Goal: Task Accomplishment & Management: Complete application form

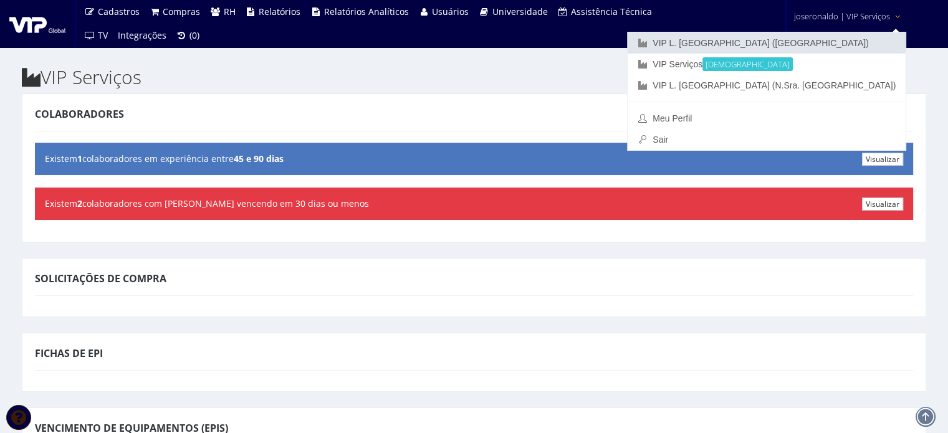
click at [844, 42] on link "VIP L. [GEOGRAPHIC_DATA] ([GEOGRAPHIC_DATA])" at bounding box center [767, 42] width 278 height 21
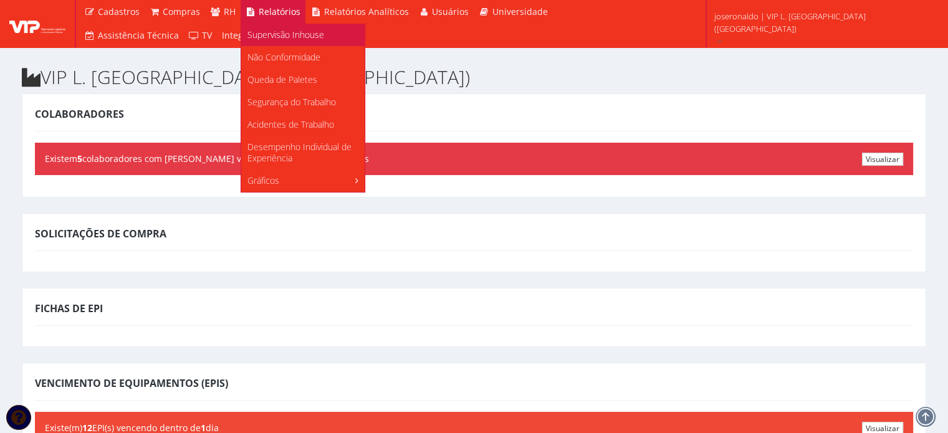
click at [261, 42] on link "Supervisão Inhouse" at bounding box center [302, 35] width 123 height 22
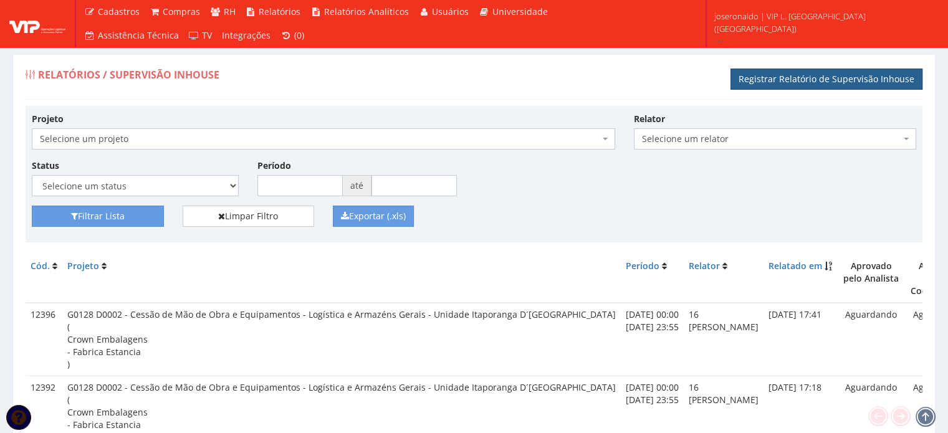
click at [792, 74] on link "Registrar Relatório de Supervisão Inhouse" at bounding box center [827, 79] width 192 height 21
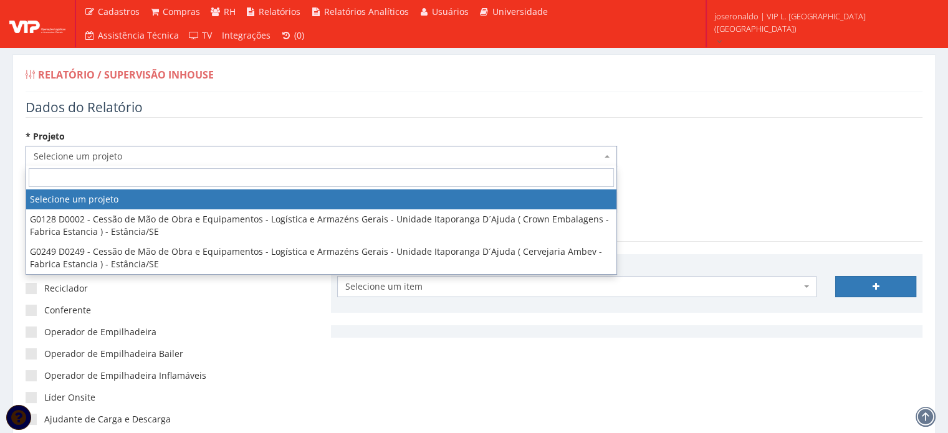
click at [118, 158] on span "Selecione um projeto" at bounding box center [318, 156] width 568 height 12
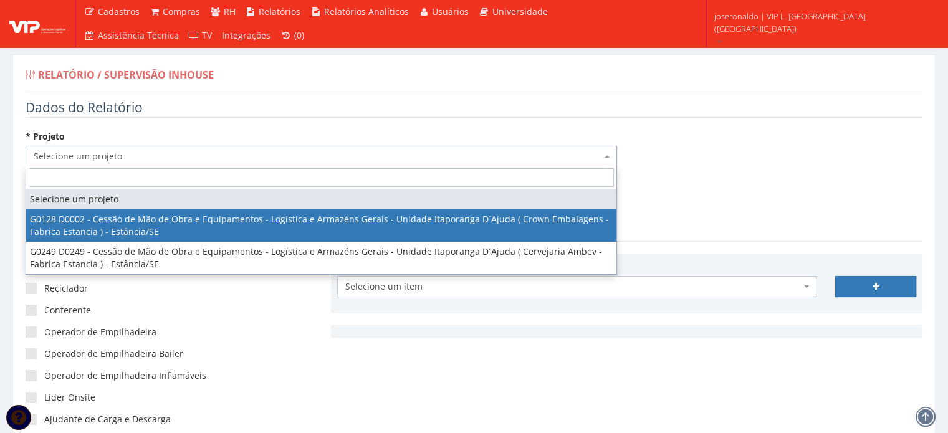
select select "128"
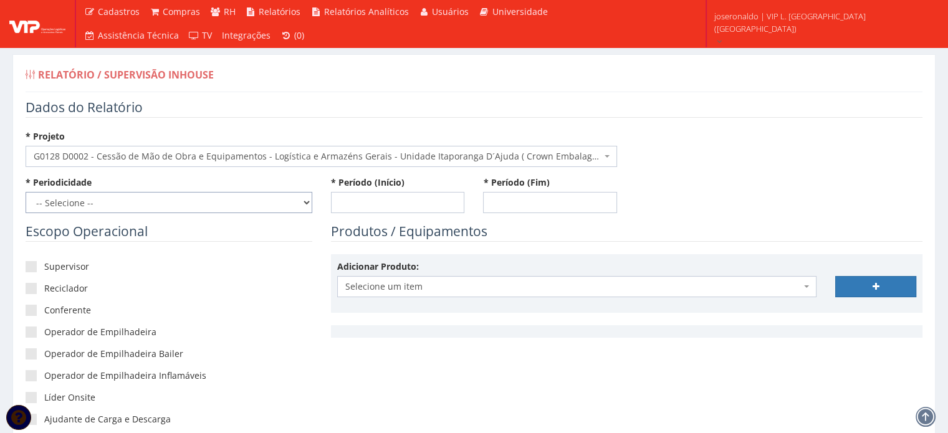
click at [88, 200] on select "-- Selecione -- Extraordinário Semanal" at bounding box center [169, 202] width 287 height 21
select select "1"
click at [26, 192] on select "-- Selecione -- Extraordinário Semanal" at bounding box center [169, 202] width 287 height 21
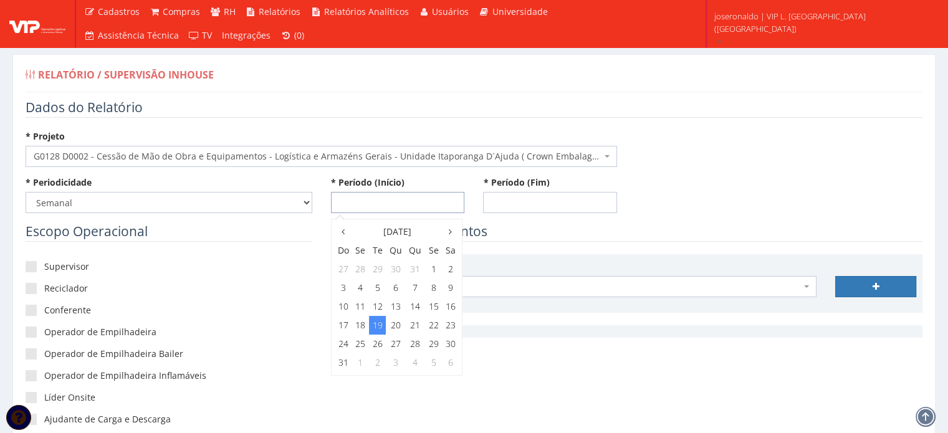
click at [375, 194] on input "* Período (Início)" at bounding box center [398, 202] width 134 height 21
click at [449, 286] on td "9" at bounding box center [451, 288] width 16 height 19
click at [342, 249] on span "0:00" at bounding box center [351, 254] width 25 height 16
click at [346, 251] on span "0:00" at bounding box center [351, 254] width 25 height 16
type input "09/08/2025 00:00"
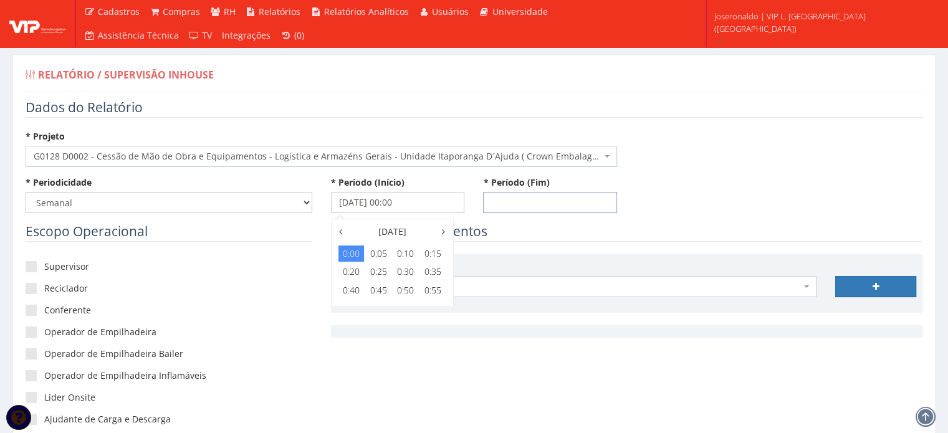
click at [554, 192] on input "* Período (Fim)" at bounding box center [550, 202] width 134 height 21
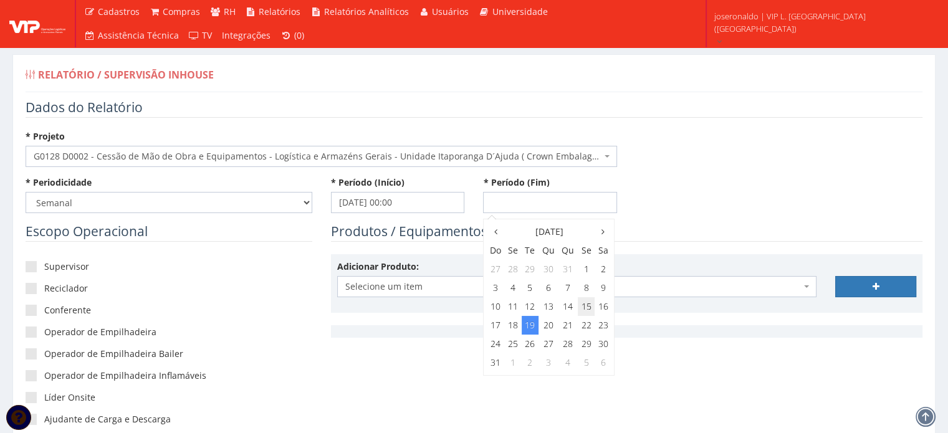
click at [585, 310] on td "15" at bounding box center [586, 306] width 17 height 19
click at [590, 344] on span "23:00" at bounding box center [585, 345] width 25 height 16
click at [594, 296] on span "23:55" at bounding box center [585, 290] width 25 height 16
type input "15/08/2025 23:55"
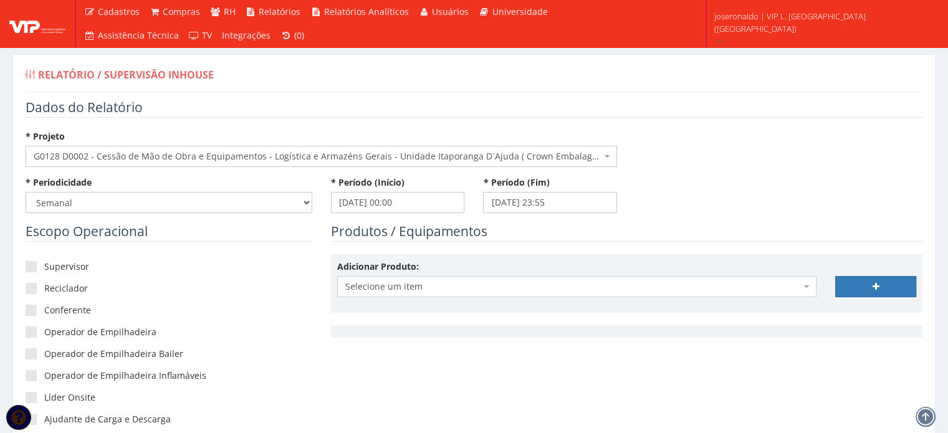
click at [715, 218] on div "* Periodicidade -- Selecione -- Extraordinário Semanal * Período (Início) 09/08…" at bounding box center [474, 199] width 916 height 46
click at [58, 271] on label "Supervisor" at bounding box center [169, 267] width 287 height 12
click at [52, 271] on input"] "Supervisor" at bounding box center [48, 267] width 8 height 8
checkbox input"] "true"
click at [54, 334] on label "Operador de Empilhadeira" at bounding box center [169, 332] width 287 height 12
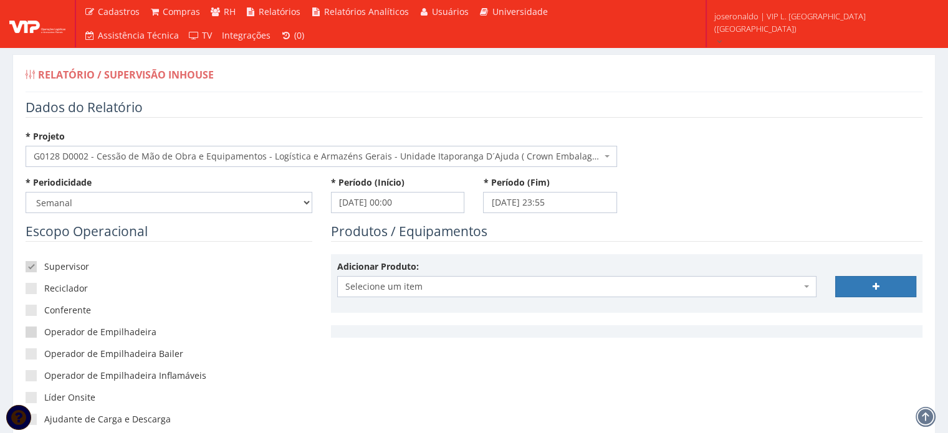
click at [52, 334] on input"] "Operador de Empilhadeira" at bounding box center [48, 333] width 8 height 8
checkbox input"] "true"
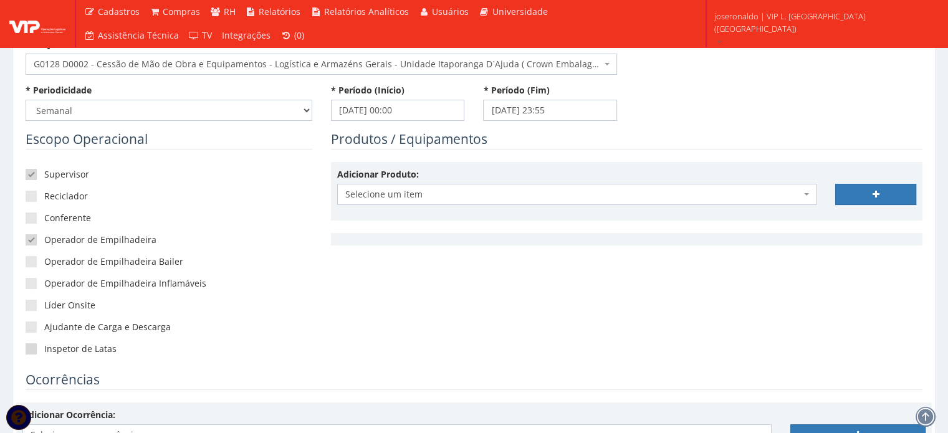
scroll to position [125, 0]
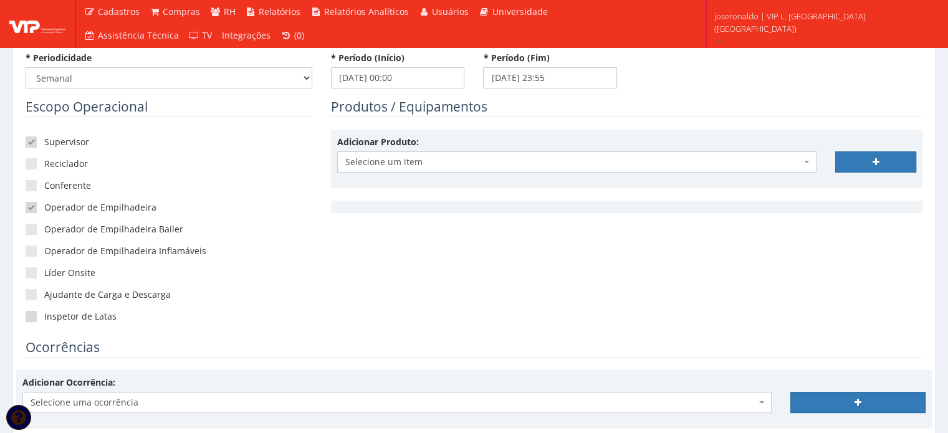
click at [27, 317] on span at bounding box center [31, 316] width 11 height 11
click at [44, 317] on input"] "Inspetor de Latas" at bounding box center [48, 317] width 8 height 8
checkbox input"] "true"
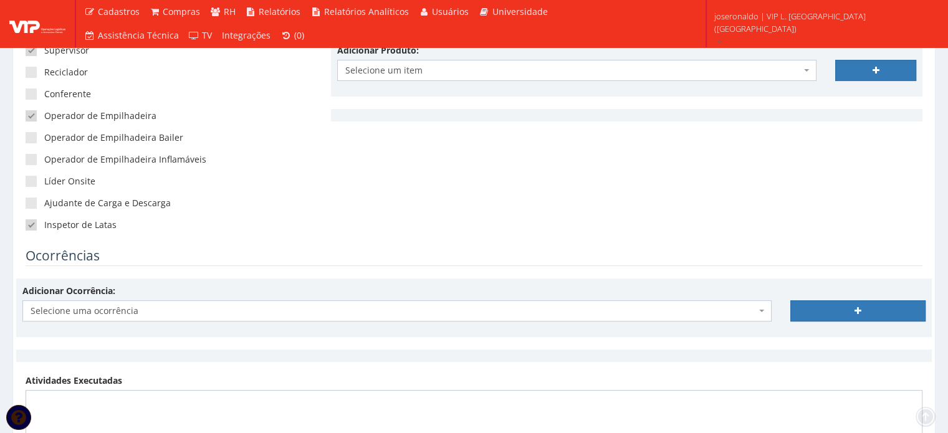
scroll to position [312, 0]
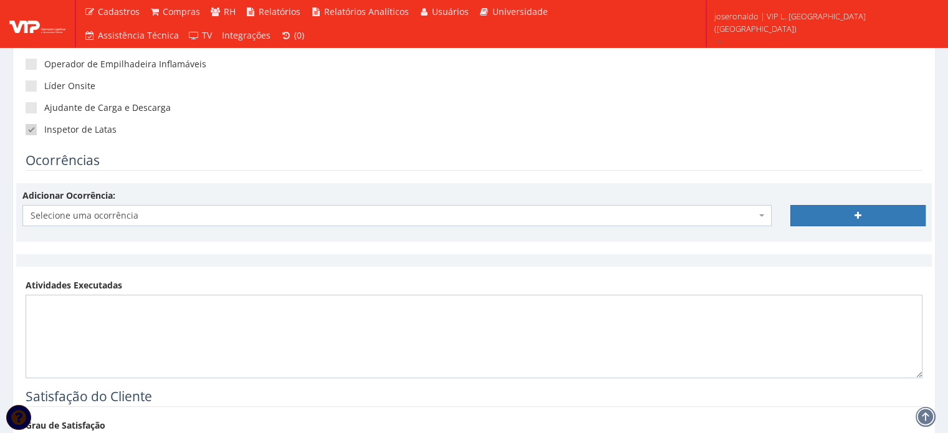
click at [119, 213] on span "Selecione uma ocorrência" at bounding box center [394, 216] width 726 height 12
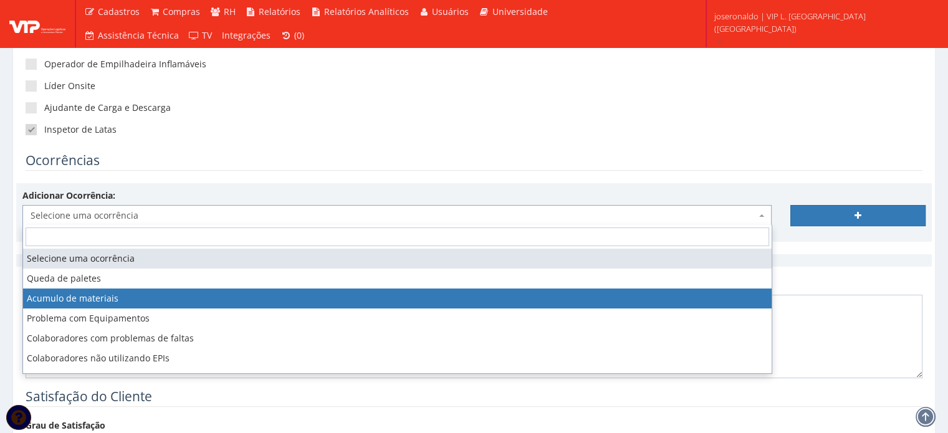
select select "acumulo_de_materiais"
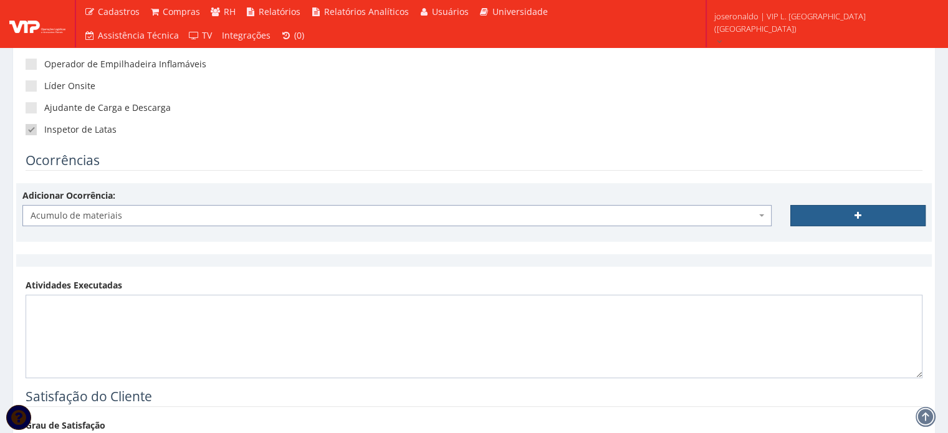
click at [835, 205] on link at bounding box center [858, 215] width 135 height 21
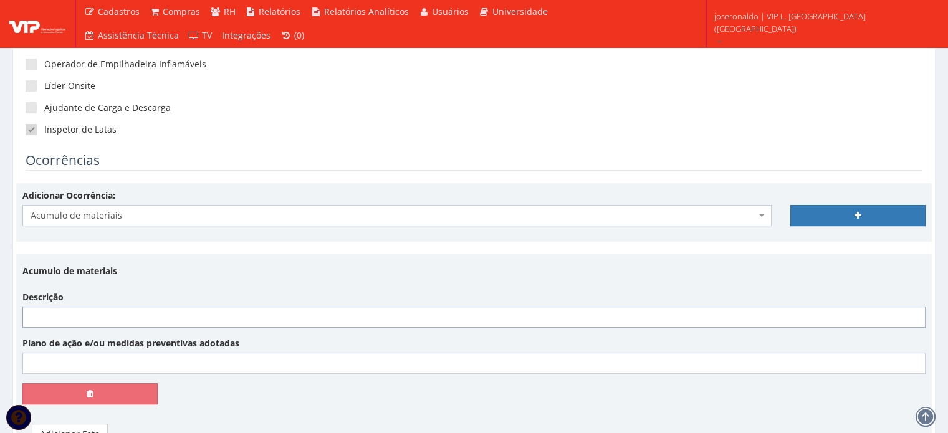
click at [115, 313] on input "Descrição" at bounding box center [474, 317] width 904 height 21
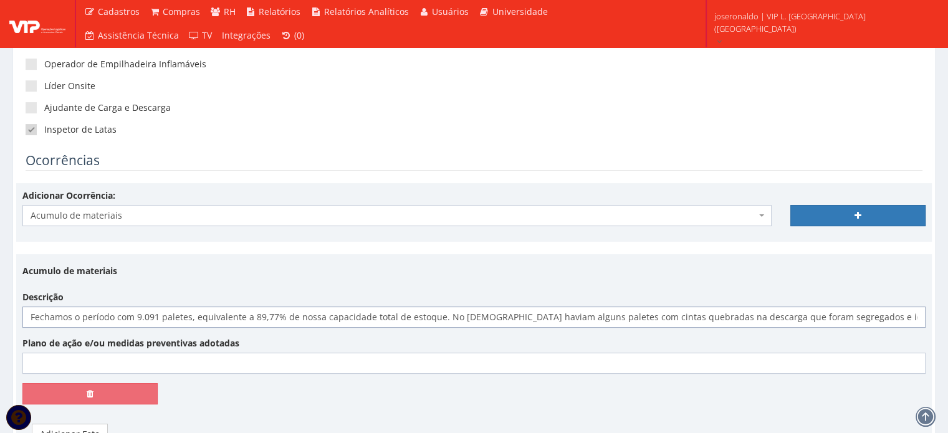
click at [554, 317] on input "Fechamos o período com 9.091 paletes, equivalente a 89,77% de nossa capacidade …" at bounding box center [474, 317] width 904 height 21
drag, startPoint x: 898, startPoint y: 314, endPoint x: 137, endPoint y: 325, distance: 760.8
click at [137, 325] on input "Fechamos o período com 9.091 paletes, equivalente a 89,77% de nossa capacidade …" at bounding box center [474, 317] width 904 height 21
type input "Fechamos o período com 7177 paletes, equivalente a 70,87% de nossa capacidade t…"
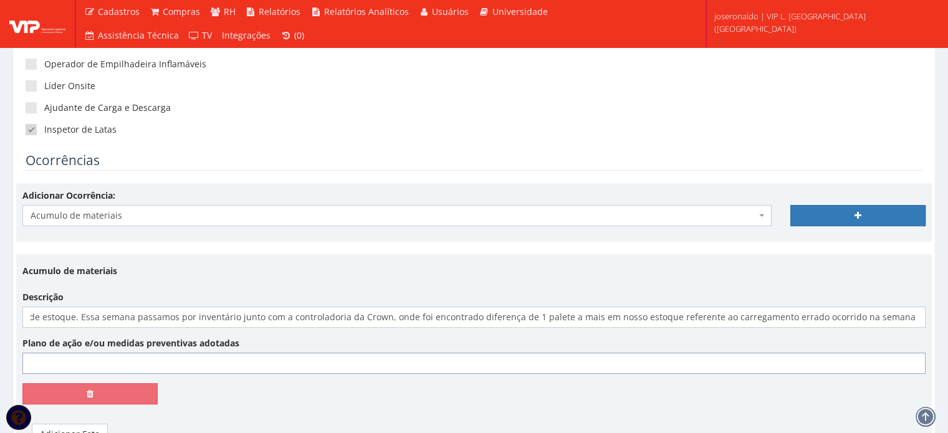
scroll to position [0, 0]
click at [112, 357] on input "Plano de ação e/ou medidas preventivas adotadas" at bounding box center [474, 363] width 904 height 21
type input "Não se aplica"
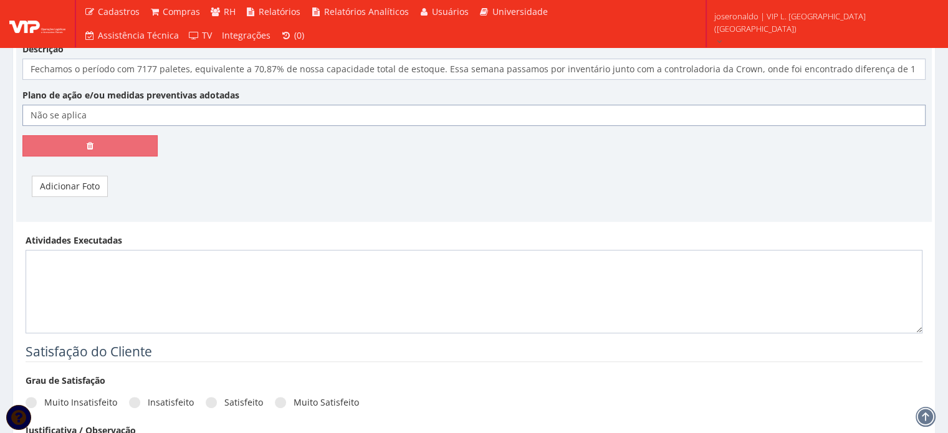
scroll to position [561, 0]
click at [72, 179] on link "Adicionar Foto" at bounding box center [70, 185] width 76 height 21
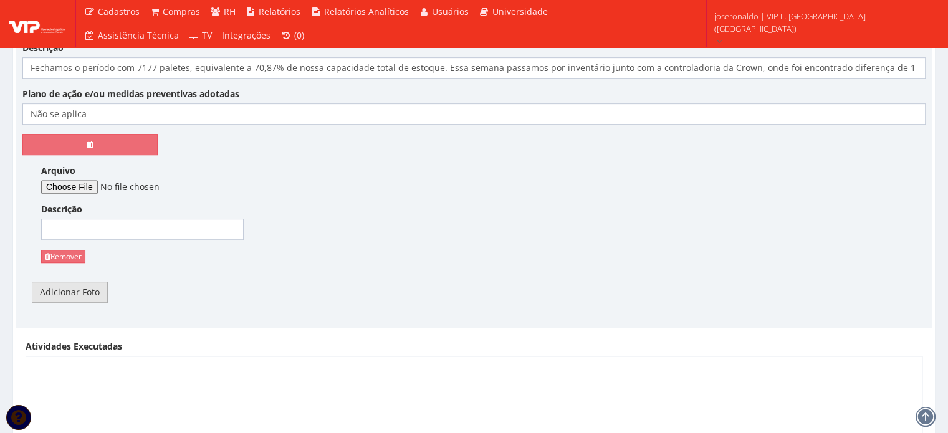
click at [82, 291] on link "Adicionar Foto" at bounding box center [70, 292] width 76 height 21
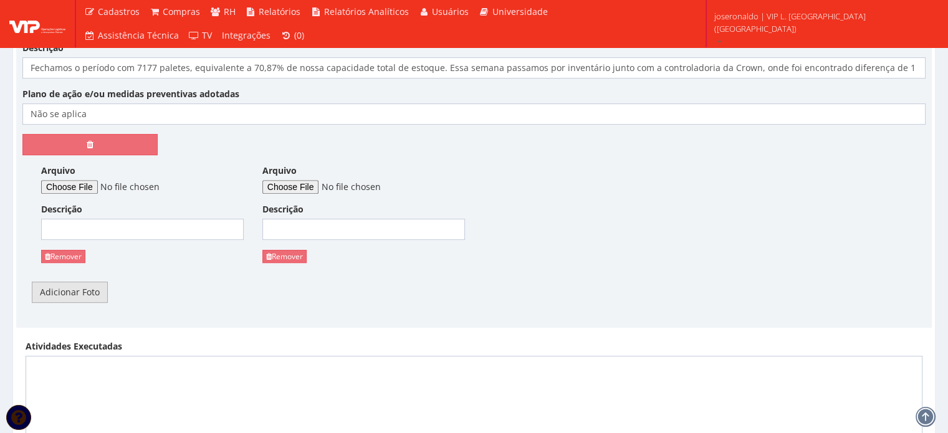
click at [82, 299] on link "Adicionar Foto" at bounding box center [70, 292] width 76 height 21
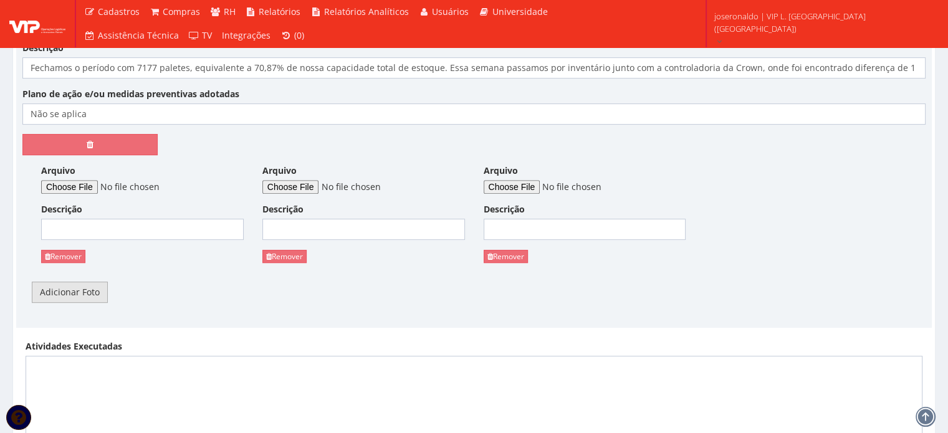
click at [84, 294] on link "Adicionar Foto" at bounding box center [70, 292] width 76 height 21
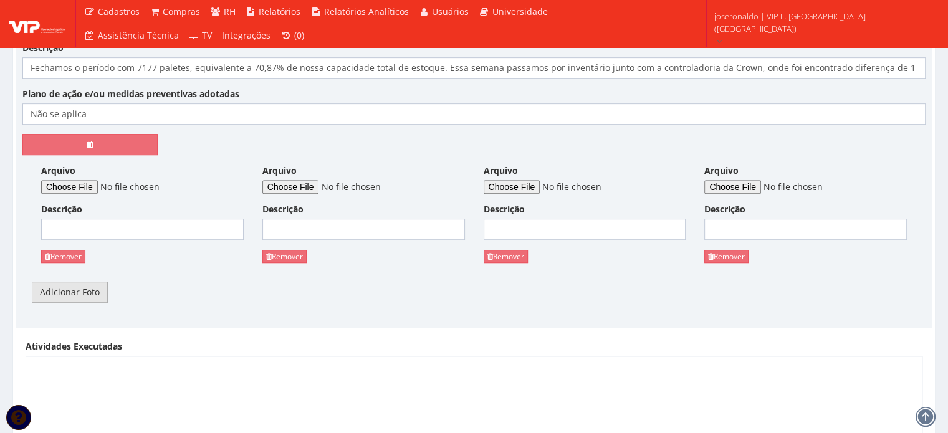
click at [84, 294] on link "Adicionar Foto" at bounding box center [70, 292] width 76 height 21
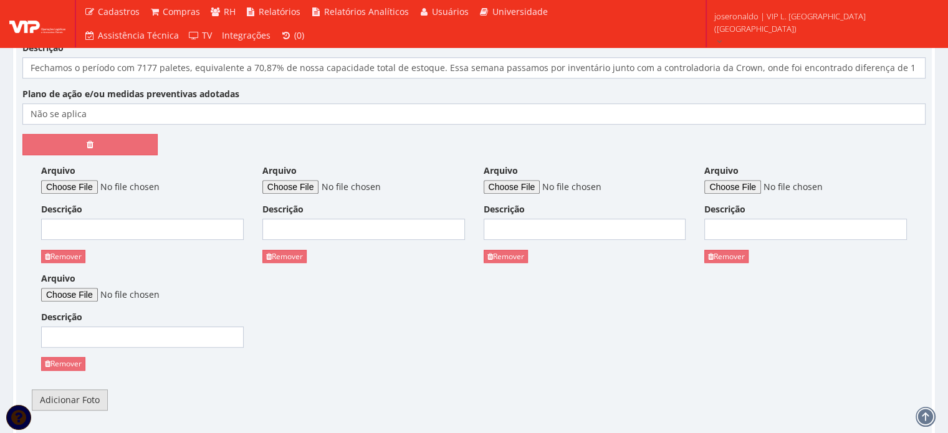
click at [62, 398] on link "Adicionar Foto" at bounding box center [70, 400] width 76 height 21
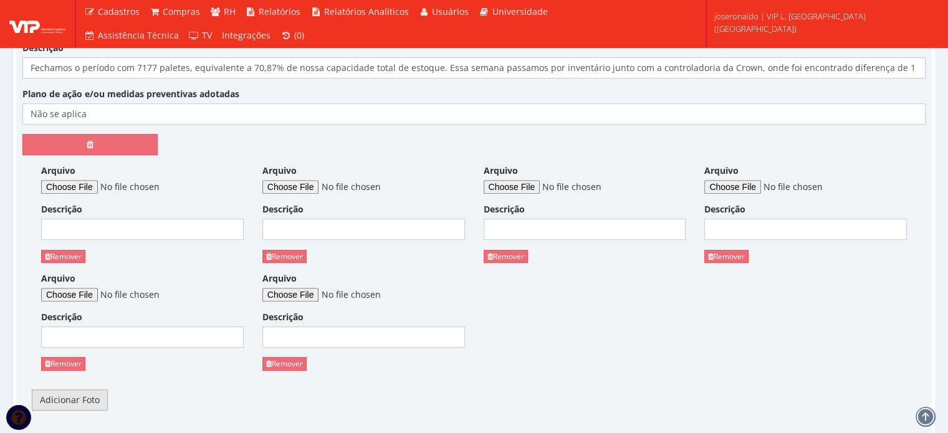
click at [64, 398] on link "Adicionar Foto" at bounding box center [70, 400] width 76 height 21
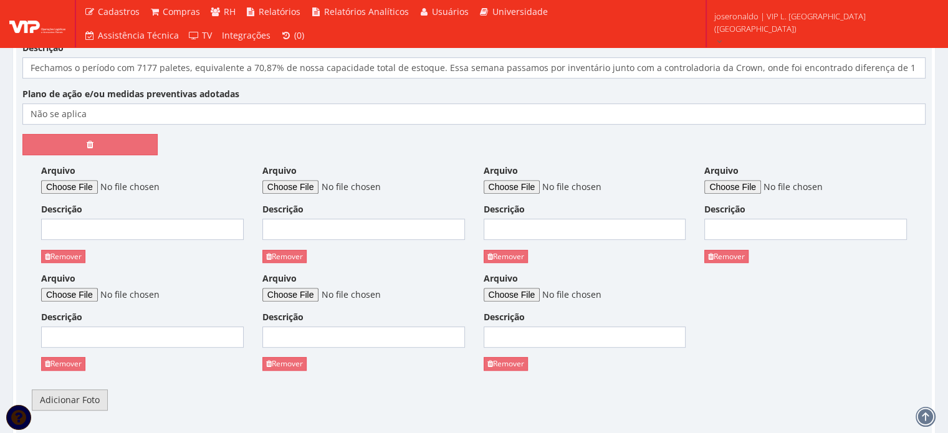
click at [64, 397] on link "Adicionar Foto" at bounding box center [70, 400] width 76 height 21
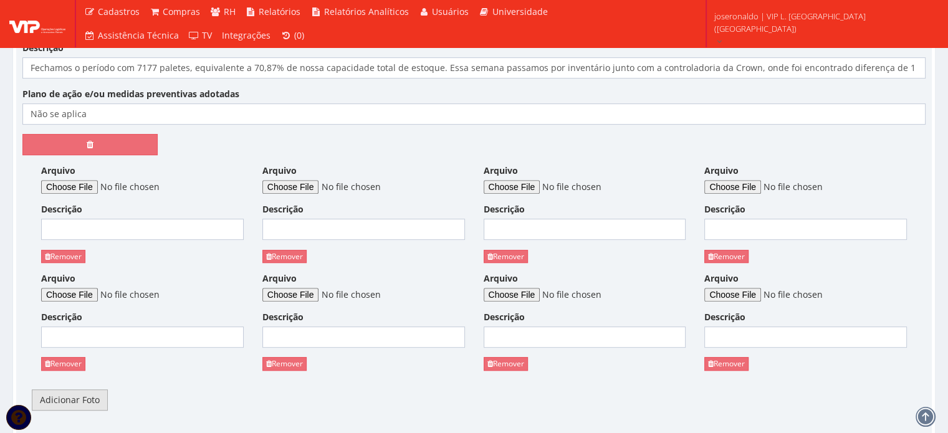
click at [65, 400] on link "Adicionar Foto" at bounding box center [70, 400] width 76 height 21
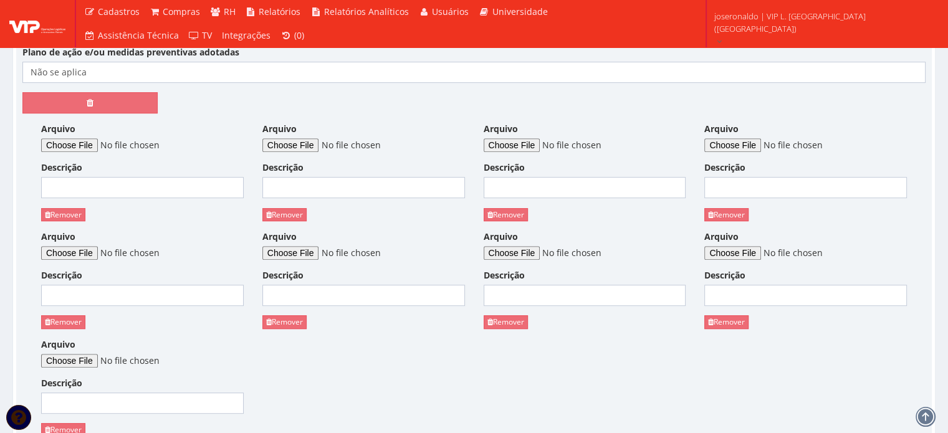
scroll to position [686, 0]
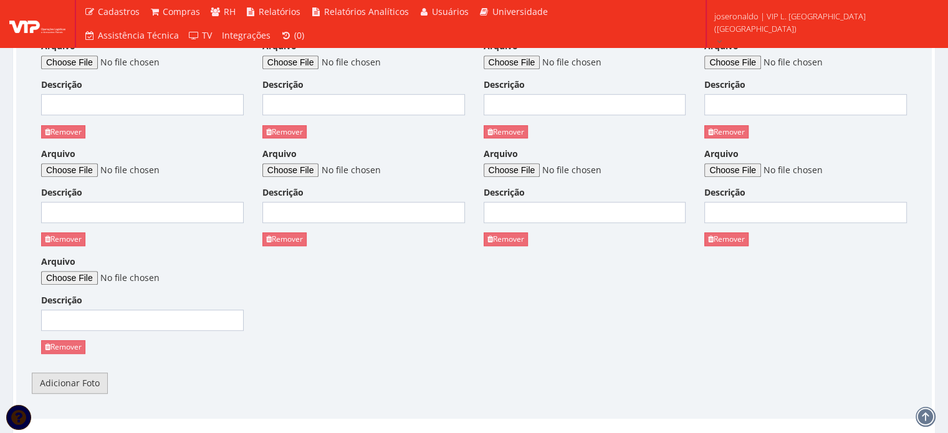
click at [63, 384] on link "Adicionar Foto" at bounding box center [70, 383] width 76 height 21
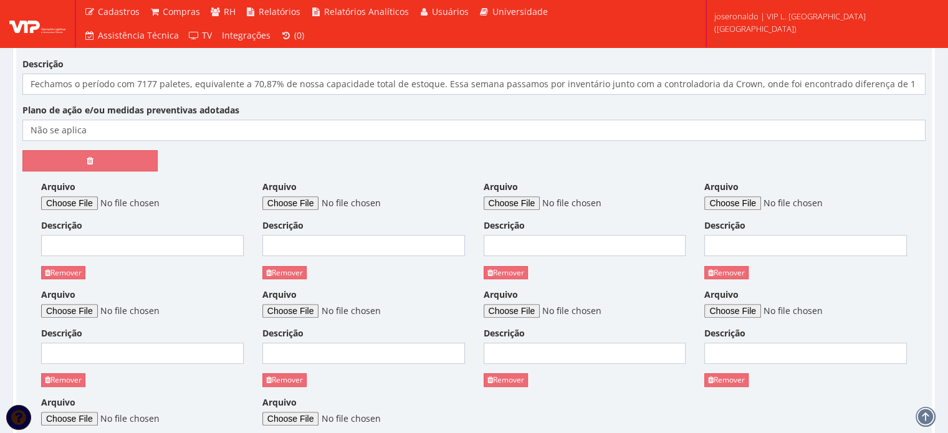
scroll to position [499, 0]
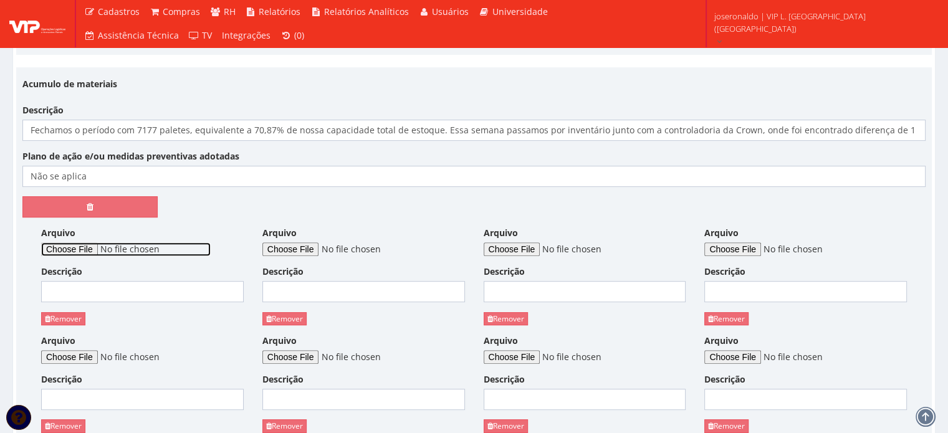
click at [75, 243] on input "Arquivo" at bounding box center [126, 250] width 170 height 14
type input "C:\fakepath\Resumo de Estoque.png"
click at [158, 294] on input "Descrição" at bounding box center [142, 291] width 203 height 21
type input "Resumo de Estoque no período"
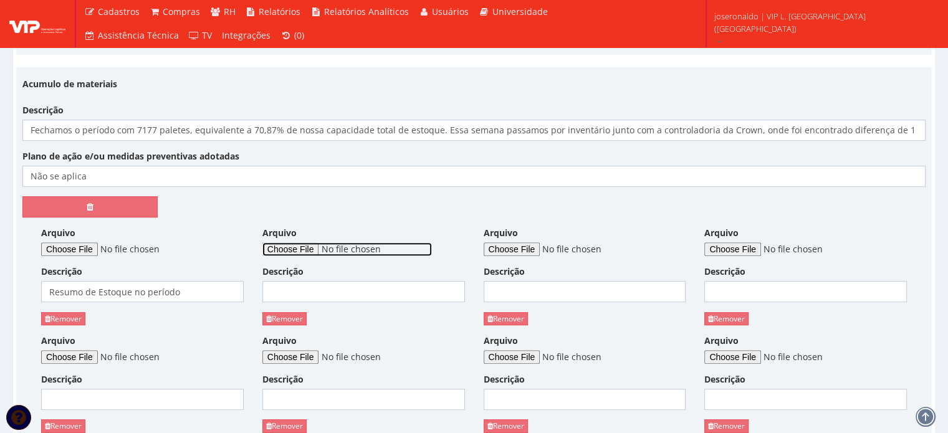
click at [304, 244] on input "Arquivo" at bounding box center [348, 250] width 170 height 14
type input "C:\fakepath\Análise de Produtividade por Janela de Horário.png"
click at [360, 290] on input "Descrição" at bounding box center [364, 291] width 203 height 21
type input "Análise de Produtividade por Horário"
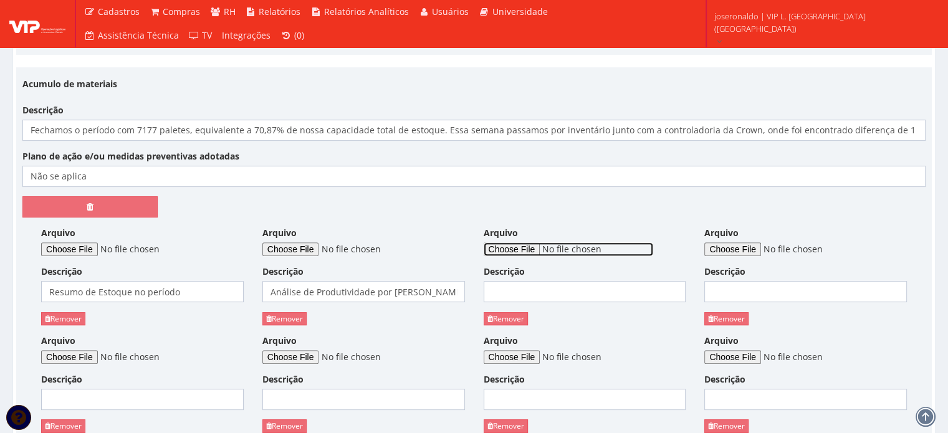
click at [517, 243] on input "Arquivo" at bounding box center [569, 250] width 170 height 14
type input "C:\fakepath\Média Temó de Espera em Pátio.png"
click at [526, 291] on input "Descrição" at bounding box center [585, 291] width 203 height 21
type input "Média Tempo espera em Pátio"
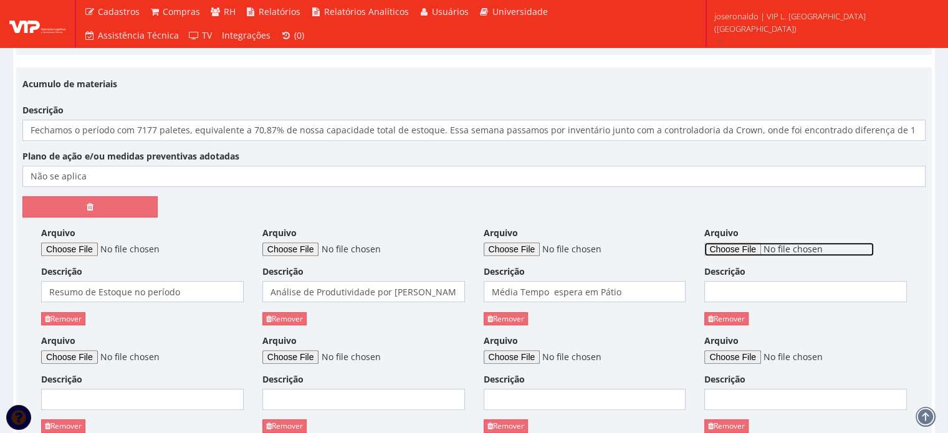
click at [738, 248] on input "Arquivo" at bounding box center [790, 250] width 170 height 14
type input "C:\fakepath\Tempos e Movimentos Internos.png"
click at [788, 291] on input "Descrição" at bounding box center [806, 291] width 203 height 21
type input "Tempos e Movimentos Internos"
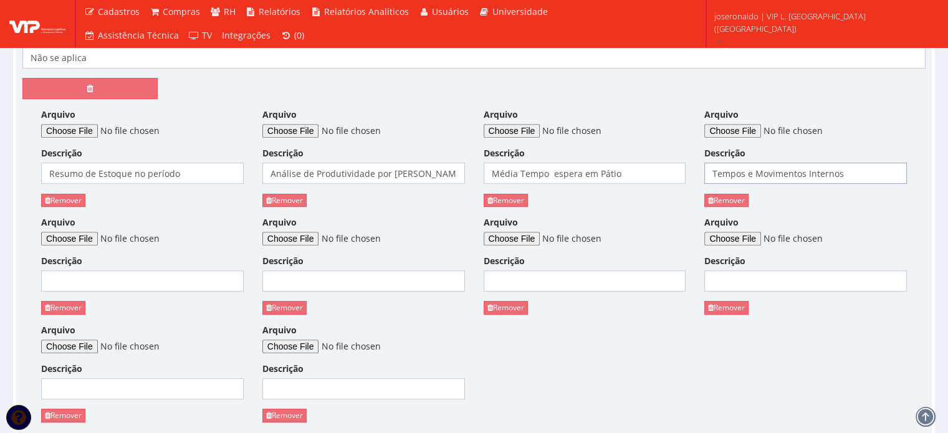
scroll to position [624, 0]
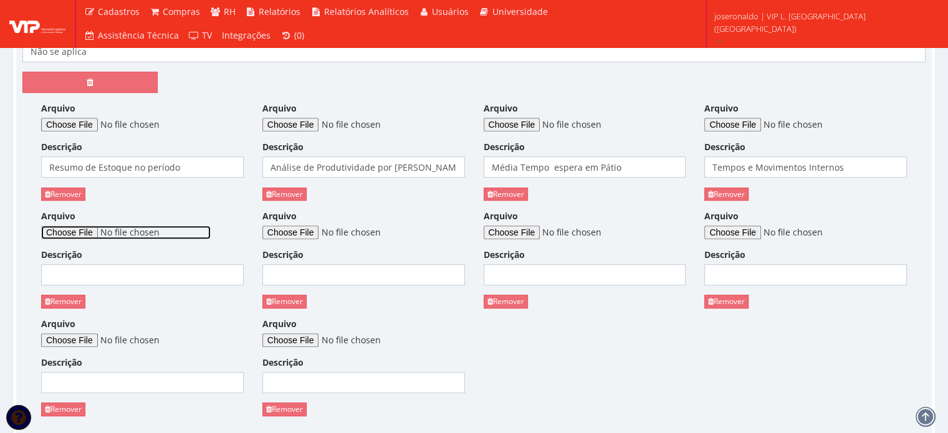
click at [77, 226] on input "Arquivo" at bounding box center [126, 233] width 170 height 14
type input "C:\fakepath\Volume de Baús Faturados por Grupo de Clientes.png"
click at [121, 266] on input "Descrição" at bounding box center [142, 274] width 203 height 21
type input "Volume de Baús Faturados por Cliente"
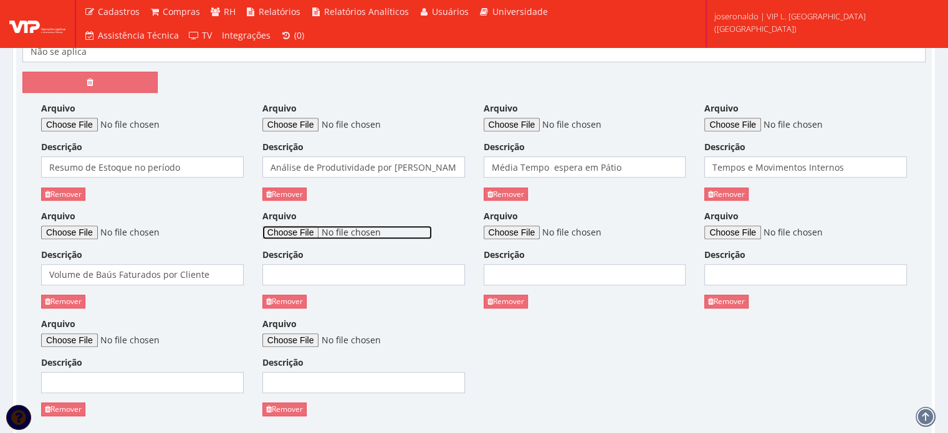
click at [329, 229] on input "Arquivo" at bounding box center [348, 233] width 170 height 14
type input "C:\fakepath\Volume de Paletes Carregados por SKU.png"
click at [332, 281] on input "Descrição" at bounding box center [364, 274] width 203 height 21
type input "Volume de Paletes por SKU"
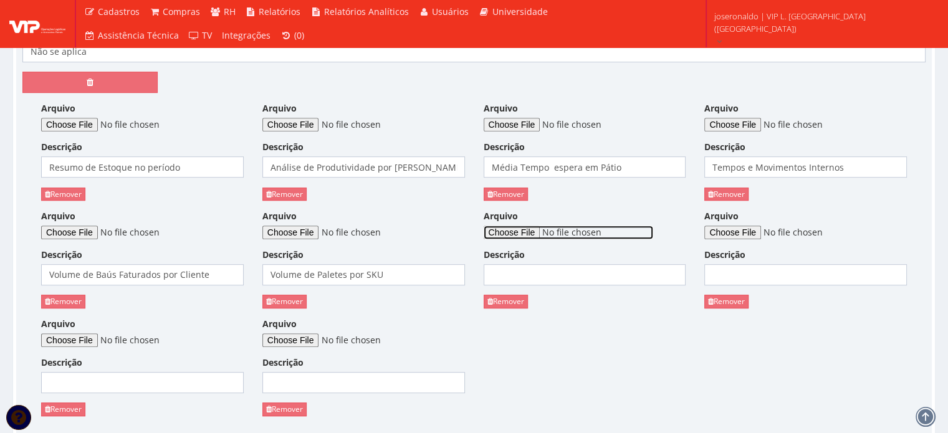
click at [524, 228] on input "Arquivo" at bounding box center [569, 233] width 170 height 14
type input "C:\fakepath\Volume de Paletes embarcados por Rota.png"
click at [533, 276] on input "Descrição" at bounding box center [585, 274] width 203 height 21
type input "Volume de Paletes por Rota"
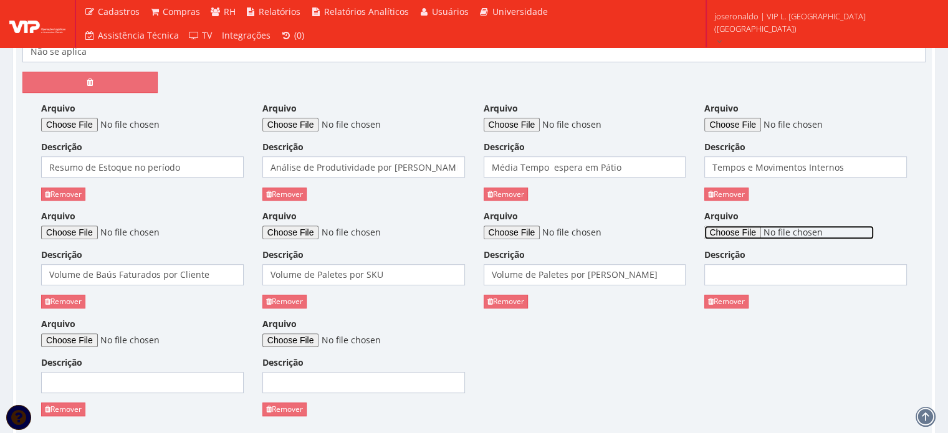
click at [755, 229] on input "Arquivo" at bounding box center [790, 233] width 170 height 14
type input "C:\fakepath\Volumes de Paletes por Operador de Empilhadeira.png"
click at [783, 277] on input "Descrição" at bounding box center [806, 274] width 203 height 21
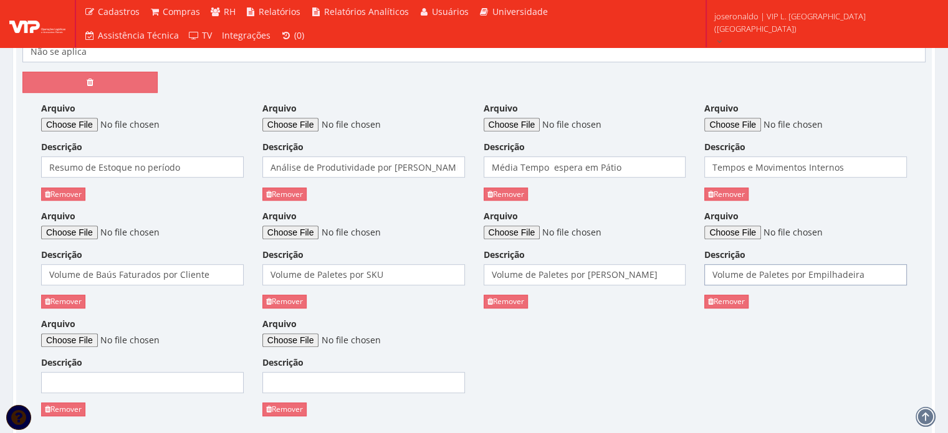
click at [805, 277] on input "Volume de Paletes por Empilhadeira" at bounding box center [806, 274] width 203 height 21
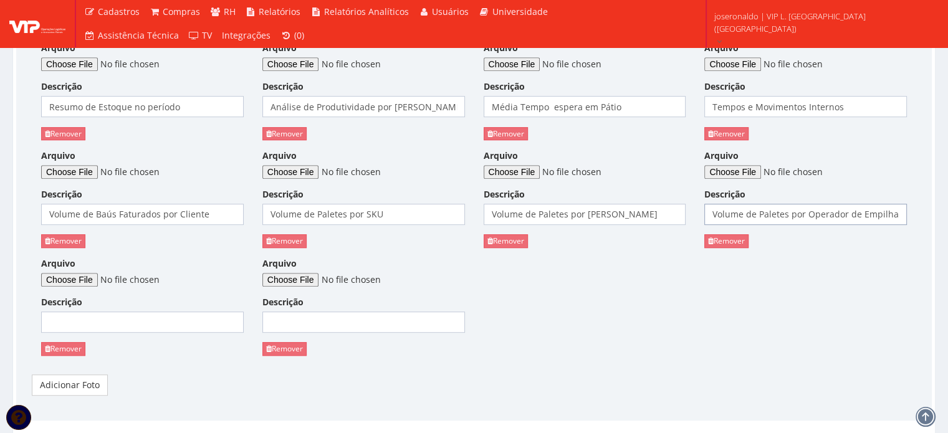
scroll to position [748, 0]
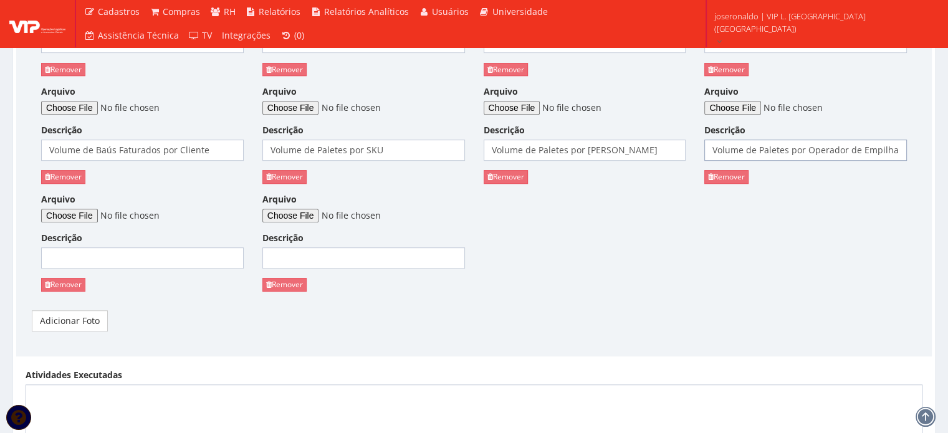
type input "Volume de Paletes por Operador de Empilhadeira"
click at [71, 212] on input "Arquivo" at bounding box center [126, 216] width 170 height 14
type input "C:\fakepath\inventário (1).jpeg"
click at [70, 321] on link "Adicionar Foto" at bounding box center [70, 321] width 76 height 21
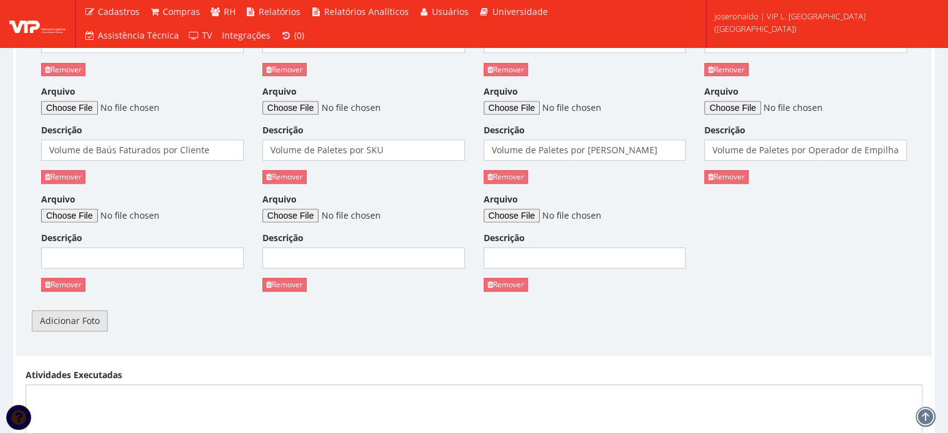
click at [70, 321] on link "Adicionar Foto" at bounding box center [70, 321] width 76 height 21
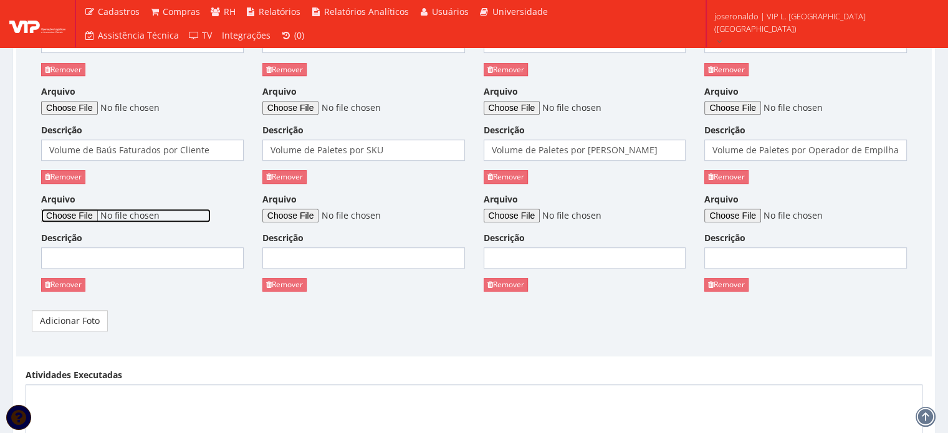
click at [87, 219] on input "Arquivo" at bounding box center [126, 216] width 170 height 14
click at [69, 284] on link "Remover" at bounding box center [63, 284] width 44 height 13
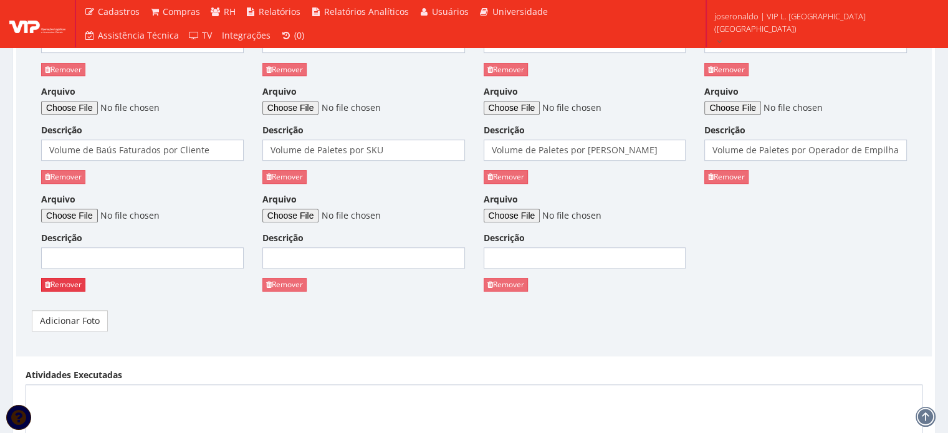
drag, startPoint x: 73, startPoint y: 286, endPoint x: 525, endPoint y: 39, distance: 515.1
click at [73, 285] on link "Remover" at bounding box center [63, 284] width 44 height 13
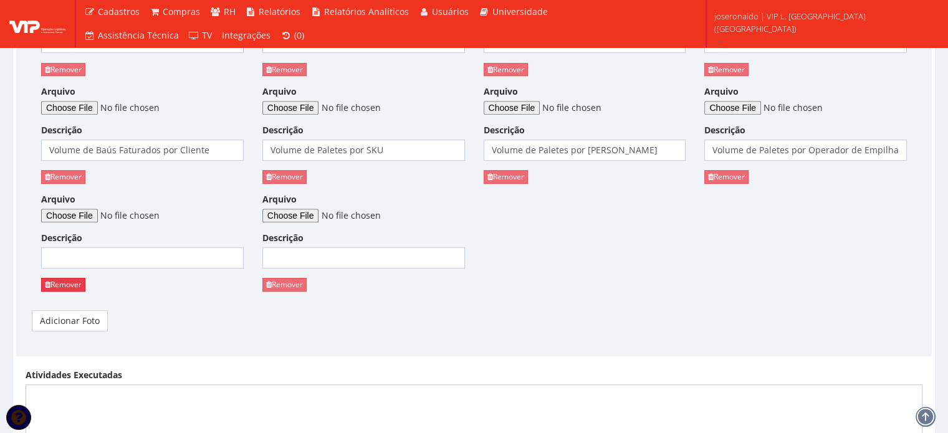
click at [65, 287] on link "Remover" at bounding box center [63, 284] width 44 height 13
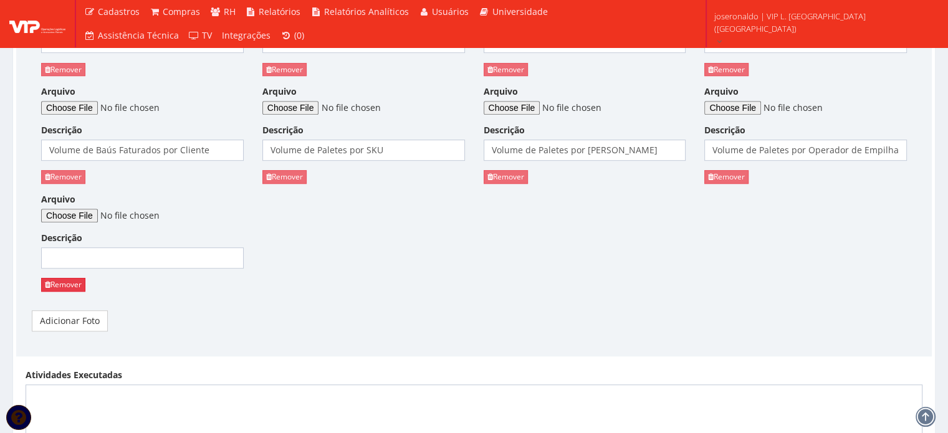
click at [54, 281] on link "Remover" at bounding box center [63, 284] width 44 height 13
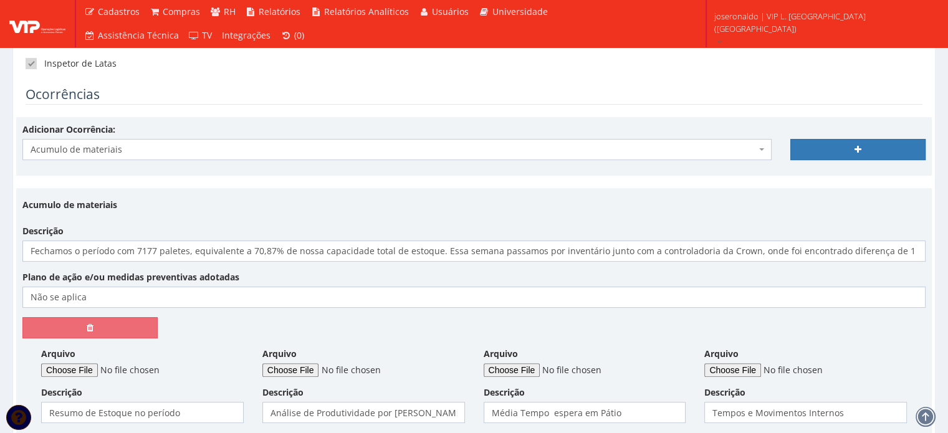
scroll to position [374, 0]
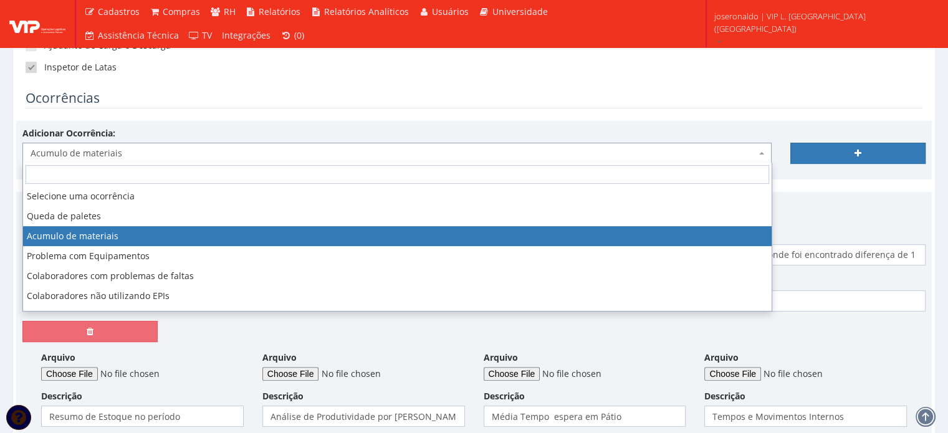
click at [160, 156] on span "Acumulo de materiais" at bounding box center [394, 153] width 726 height 12
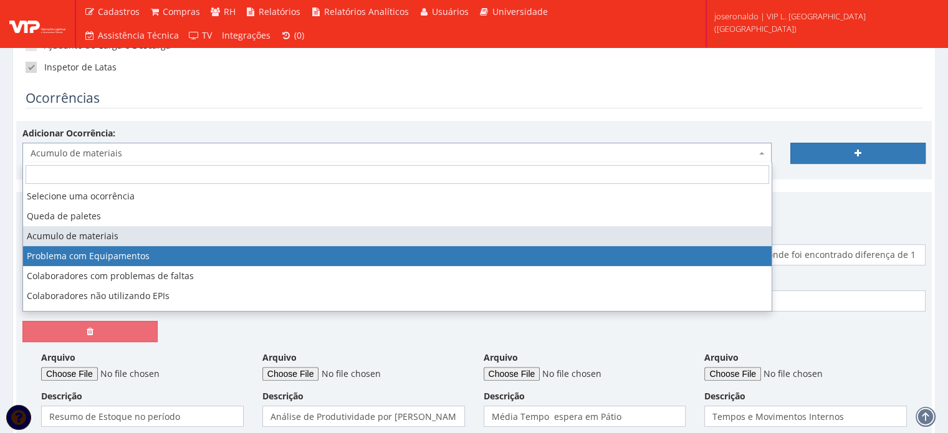
scroll to position [62, 0]
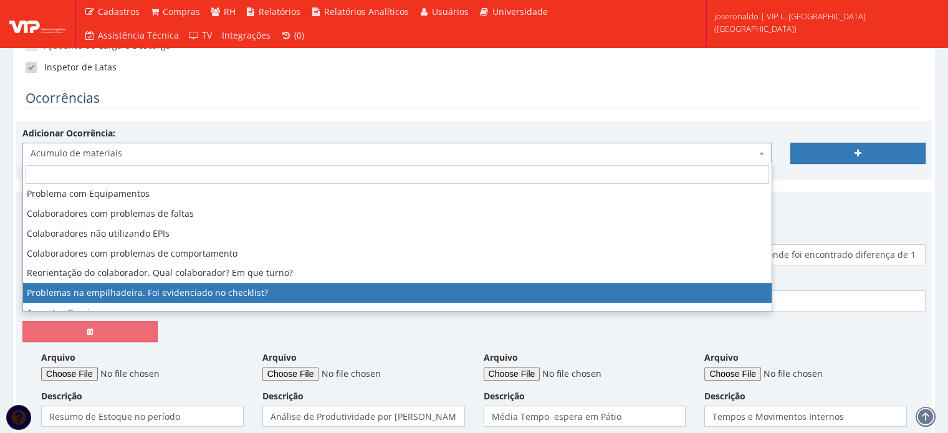
select select "problema_empilhadeira"
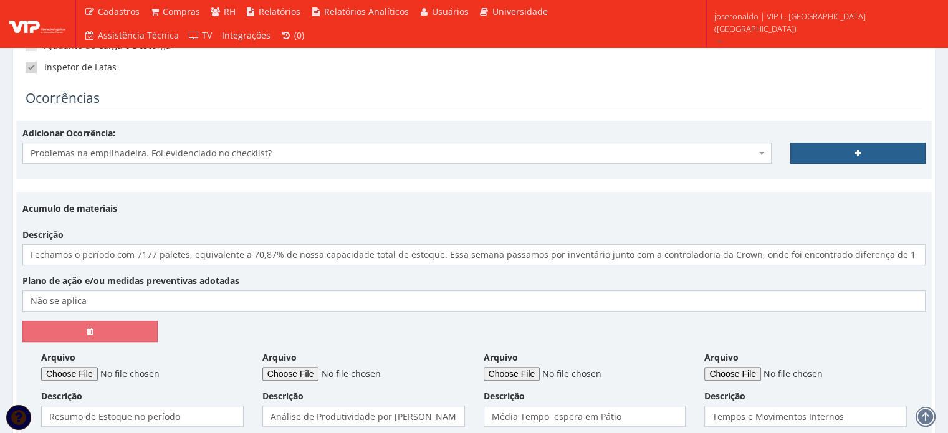
click at [851, 155] on link at bounding box center [858, 153] width 135 height 21
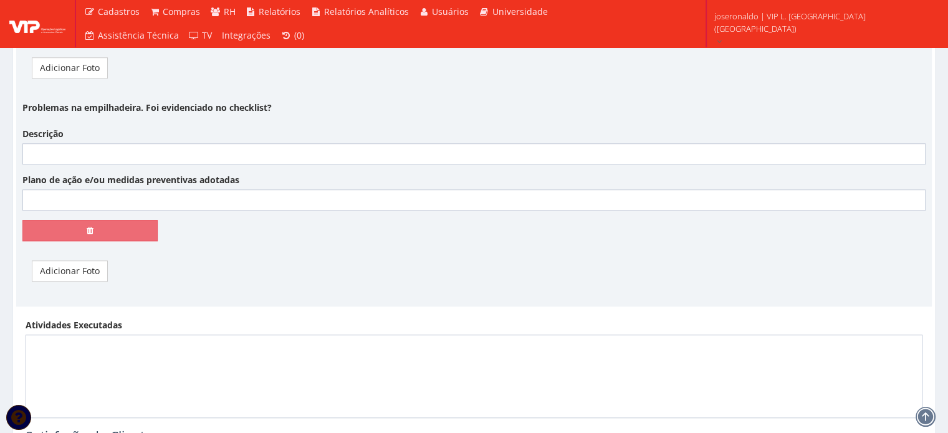
scroll to position [873, 0]
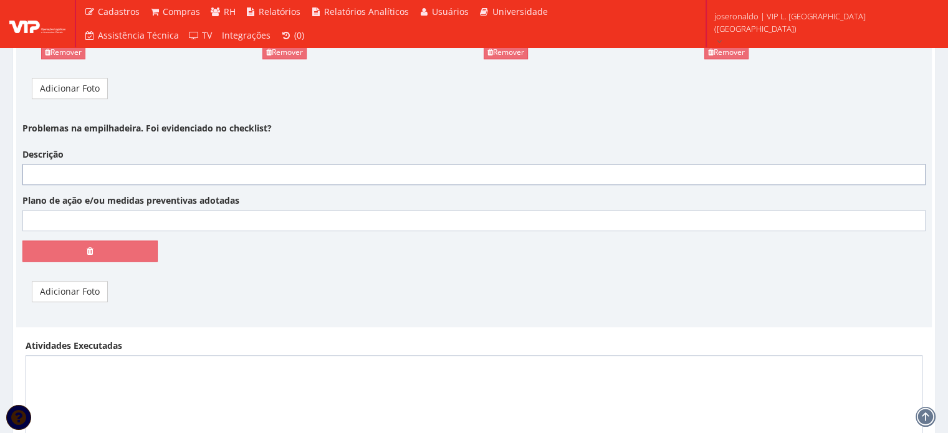
click at [178, 180] on input "Descrição" at bounding box center [474, 174] width 904 height 21
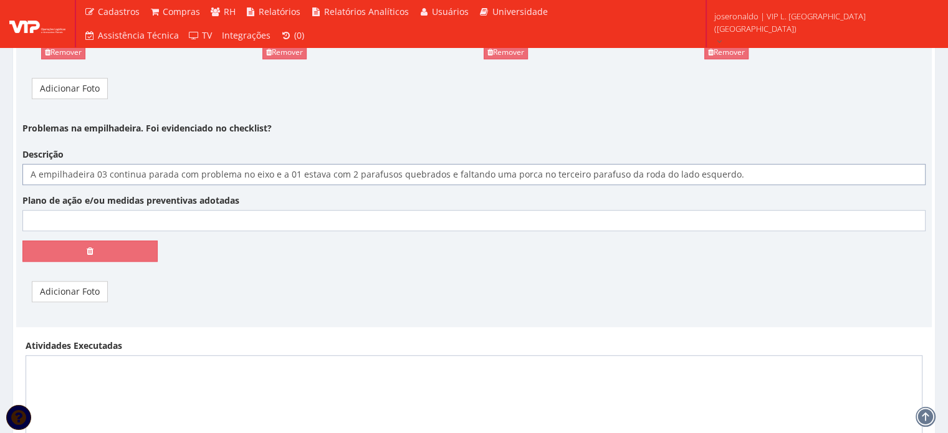
type input "A empilhadeira 03 continua parada com problema no eixo e a 01 estava com 2 para…"
click at [120, 224] on input "Plano de ação e/ou medidas preventivas adotadas" at bounding box center [474, 220] width 904 height 21
type input "n"
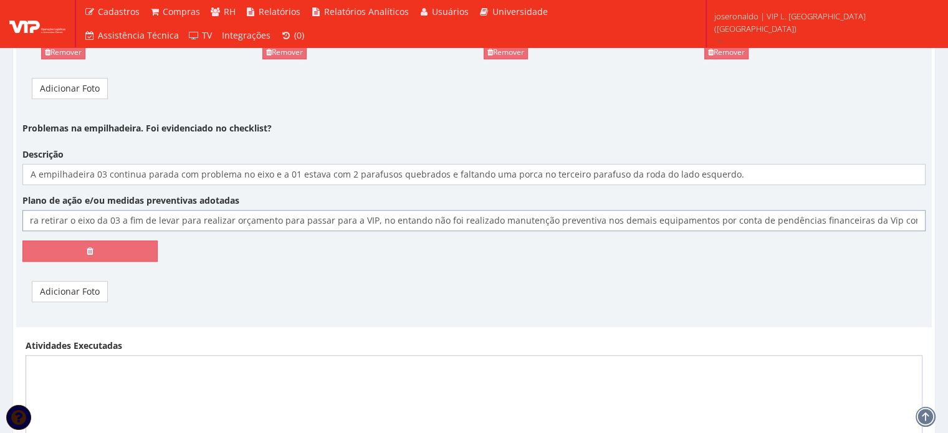
scroll to position [0, 417]
type input "No último dia 14 o mecânico da VAMOS compareceu para resolver o problema da Rod…"
click at [76, 286] on link "Adicionar Foto" at bounding box center [70, 291] width 76 height 21
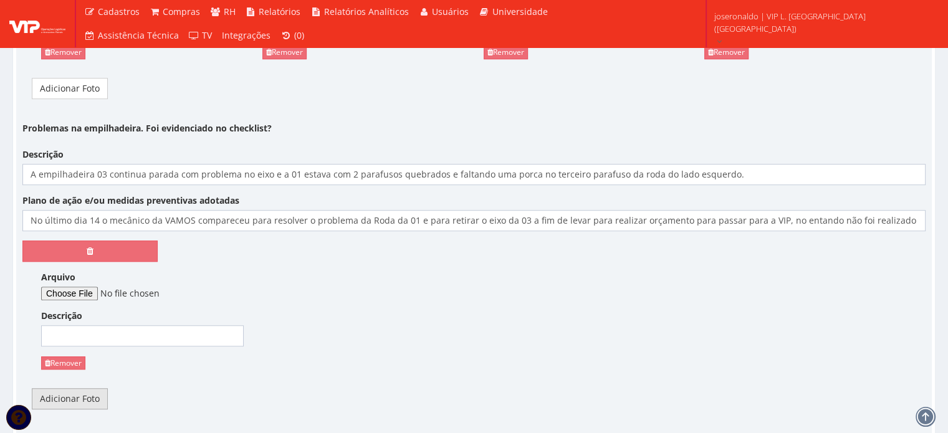
click at [72, 399] on link "Adicionar Foto" at bounding box center [70, 398] width 76 height 21
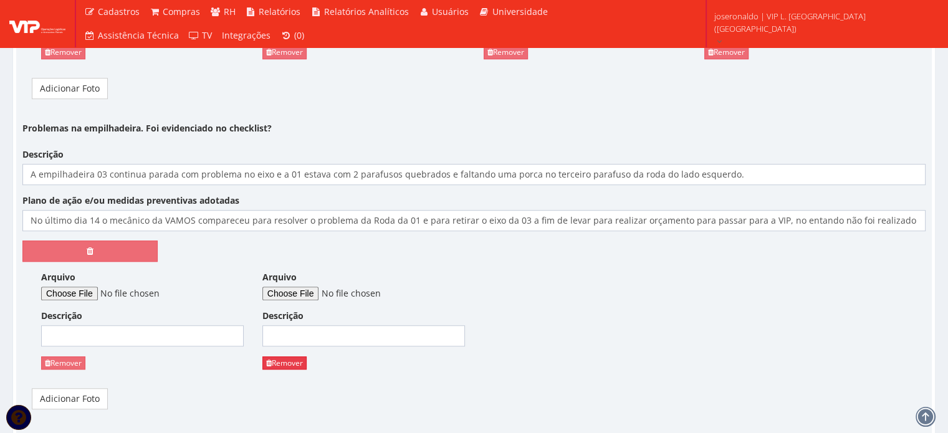
click at [294, 365] on link "Remover" at bounding box center [285, 363] width 44 height 13
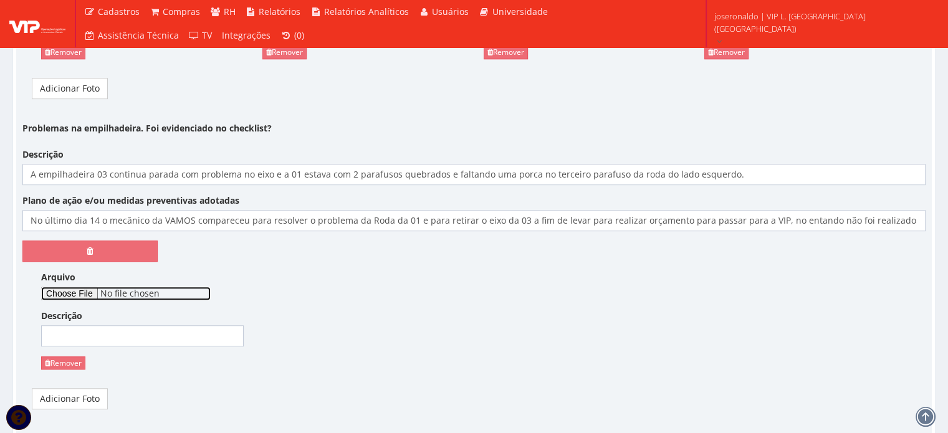
click at [74, 289] on input "Arquivo" at bounding box center [126, 294] width 170 height 14
type input "C:\fakepath\CCF19082025.pdf"
click at [179, 316] on div "Descrição" at bounding box center [142, 328] width 203 height 37
click at [190, 331] on input "Descrição" at bounding box center [142, 335] width 203 height 21
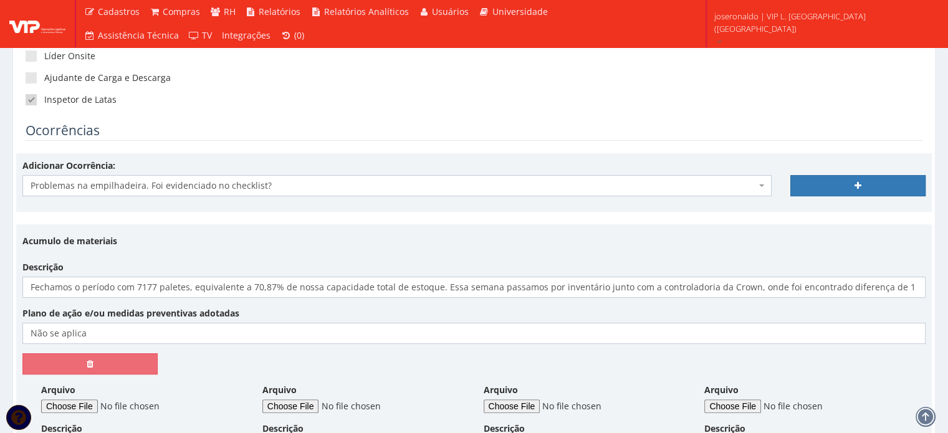
scroll to position [312, 0]
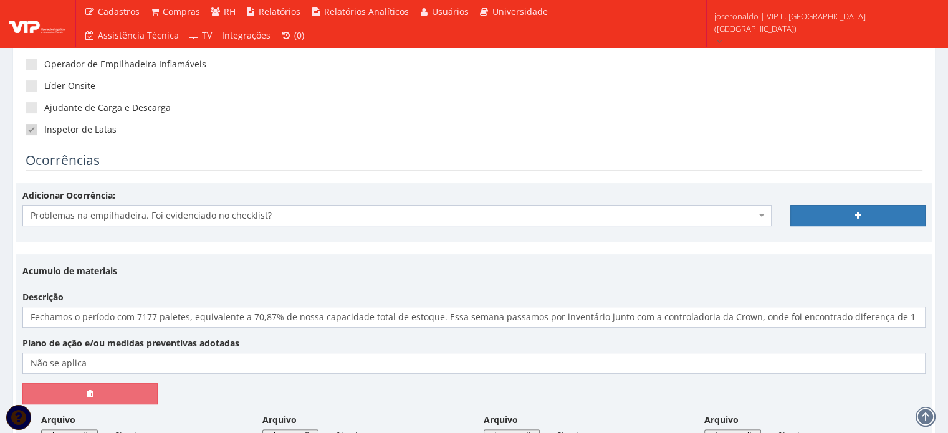
type input "OS"
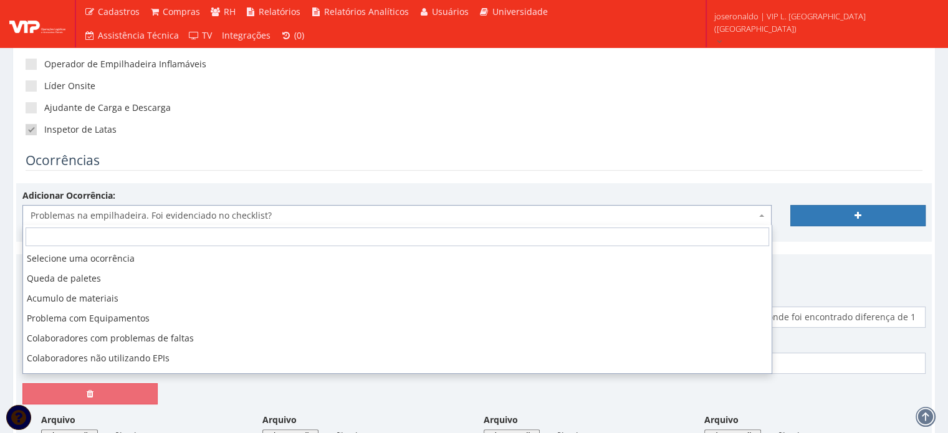
click at [243, 210] on span "Problemas na empilhadeira. Foi evidenciado no checklist?" at bounding box center [394, 216] width 726 height 12
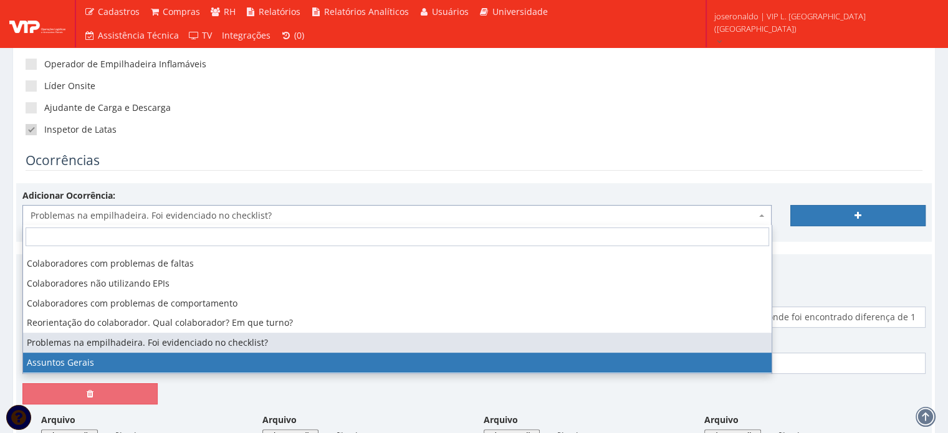
select select "assuntos_gerais"
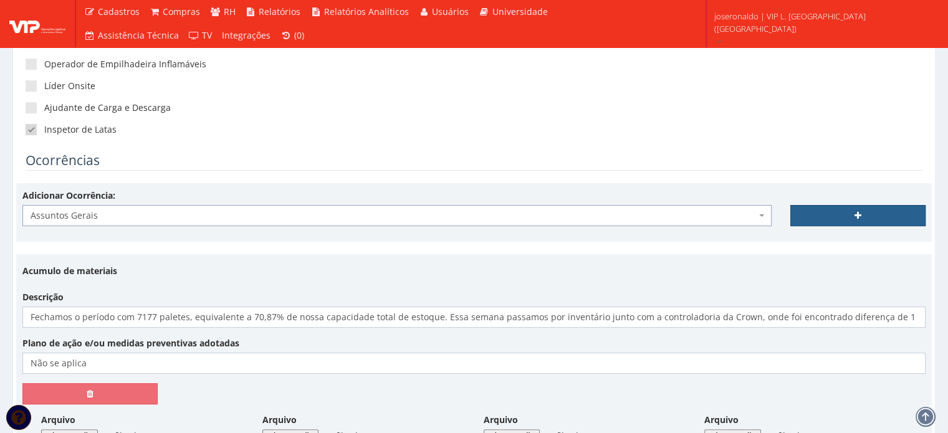
click at [828, 219] on link at bounding box center [858, 215] width 135 height 21
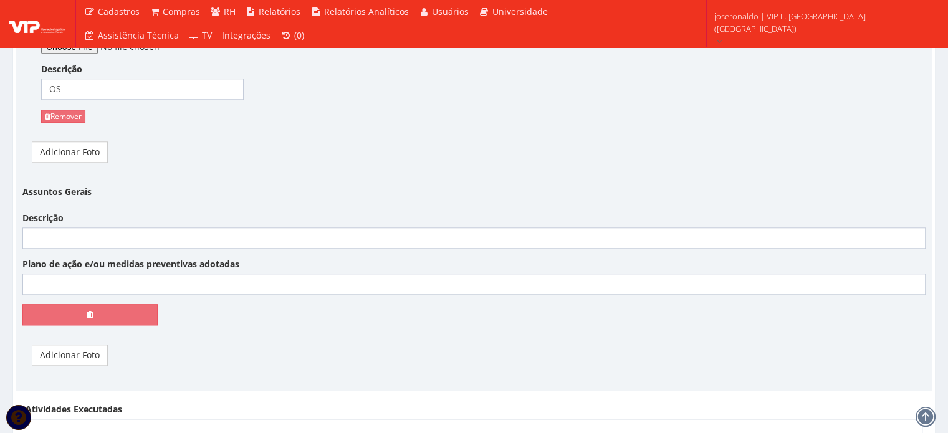
scroll to position [1122, 0]
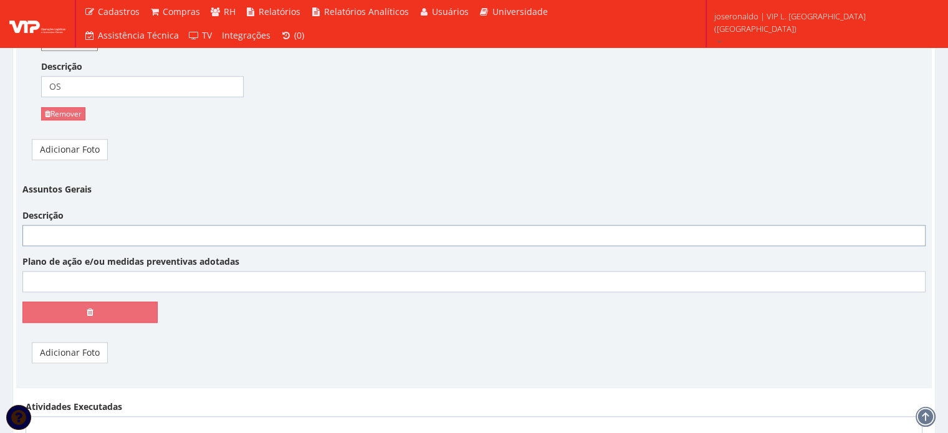
click at [83, 233] on input "Descrição" at bounding box center [474, 235] width 904 height 21
type input "Inventário"
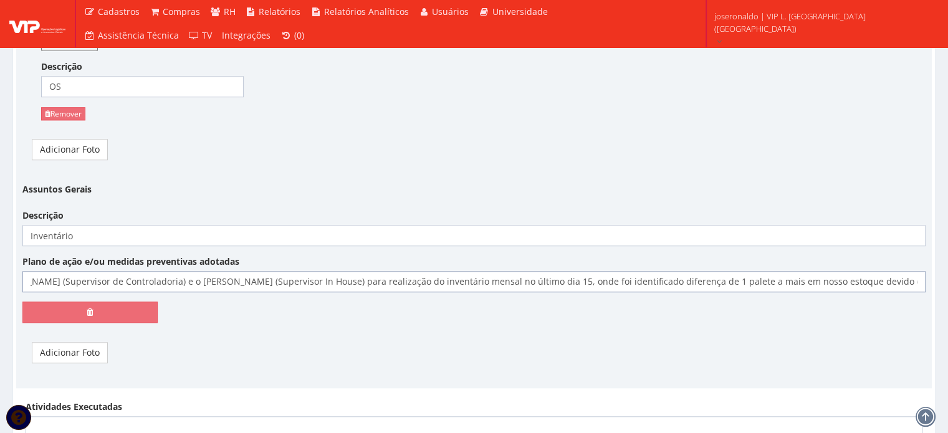
scroll to position [0, 254]
type input "Recebemos o Felipe (Expedição Crown), Rodrigo (Supervisor de Controladoria) e o…"
click at [70, 349] on link "Adicionar Foto" at bounding box center [70, 352] width 76 height 21
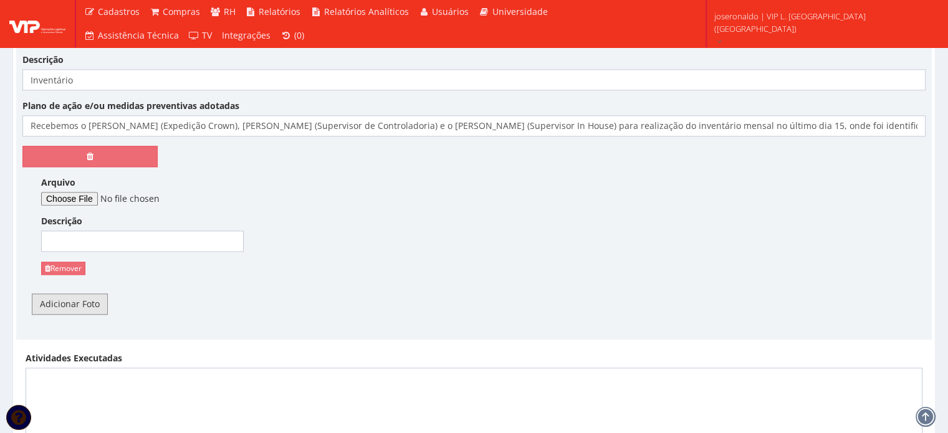
scroll to position [1309, 0]
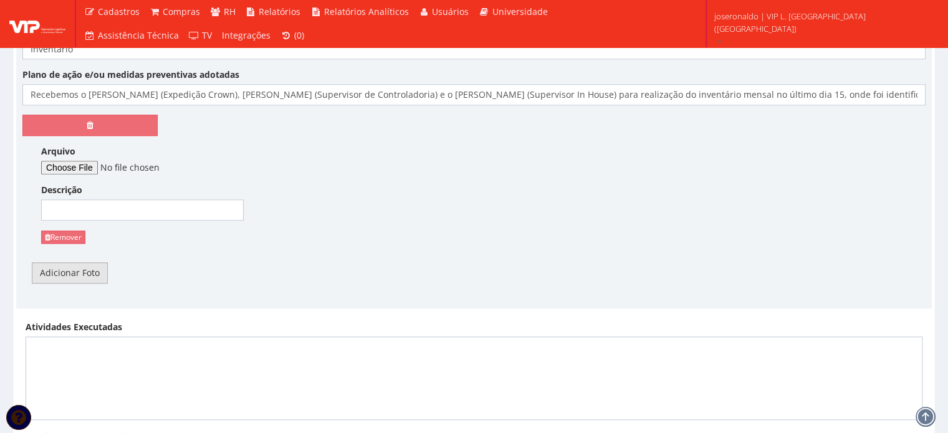
click at [86, 274] on link "Adicionar Foto" at bounding box center [70, 273] width 76 height 21
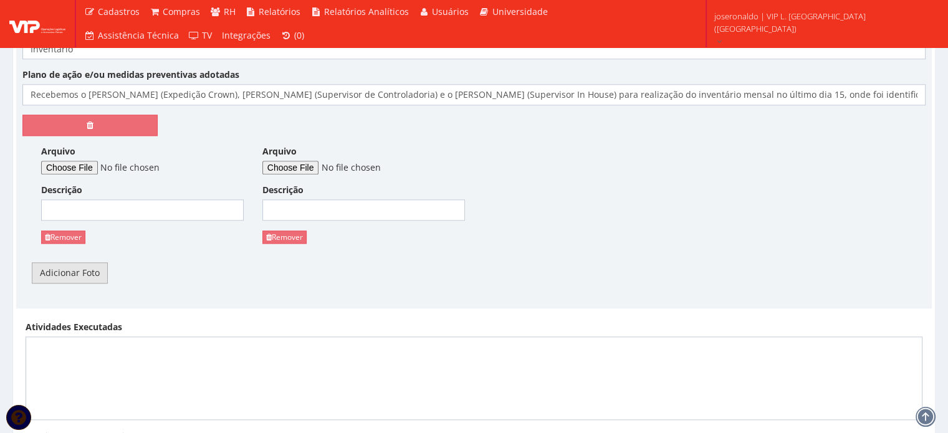
click at [87, 273] on link "Adicionar Foto" at bounding box center [70, 273] width 76 height 21
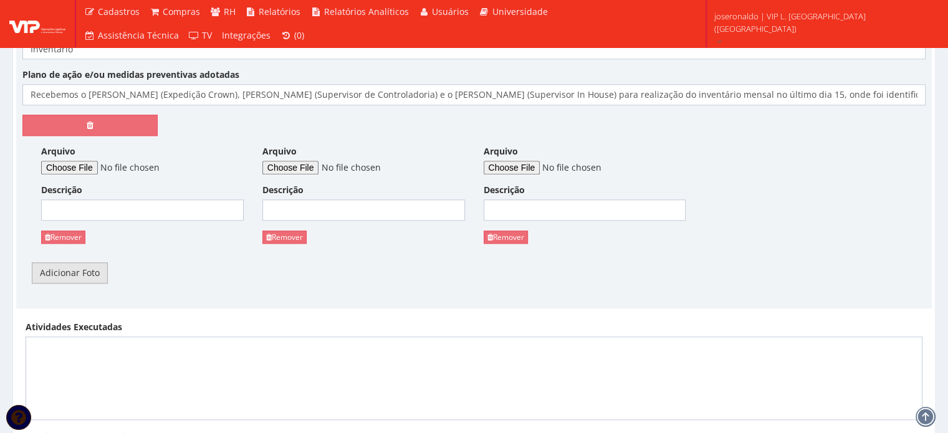
click at [87, 273] on link "Adicionar Foto" at bounding box center [70, 273] width 76 height 21
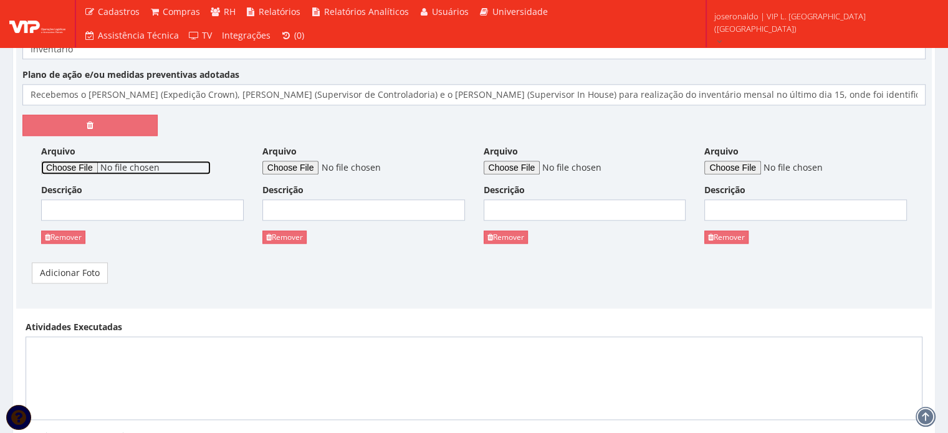
click at [89, 166] on input "Arquivo" at bounding box center [126, 168] width 170 height 14
type input "C:\fakepath\inventário (1).jpeg"
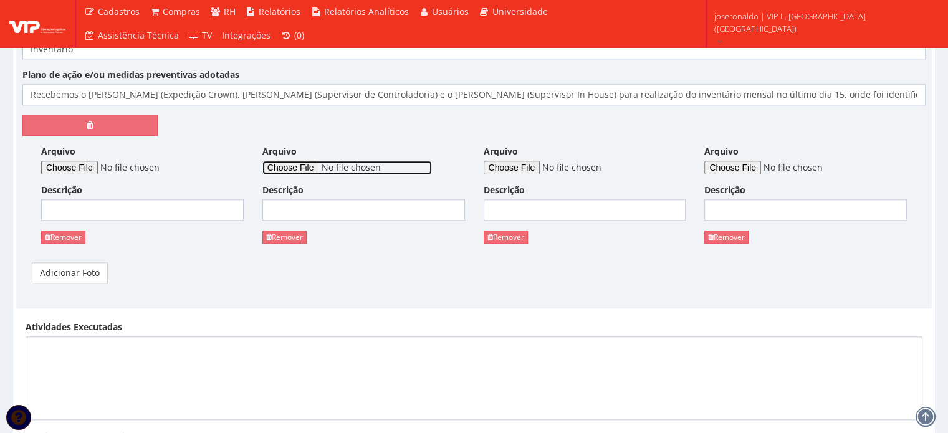
click at [312, 164] on input "Arquivo" at bounding box center [348, 168] width 170 height 14
type input "C:\fakepath\inventário (2).jpeg"
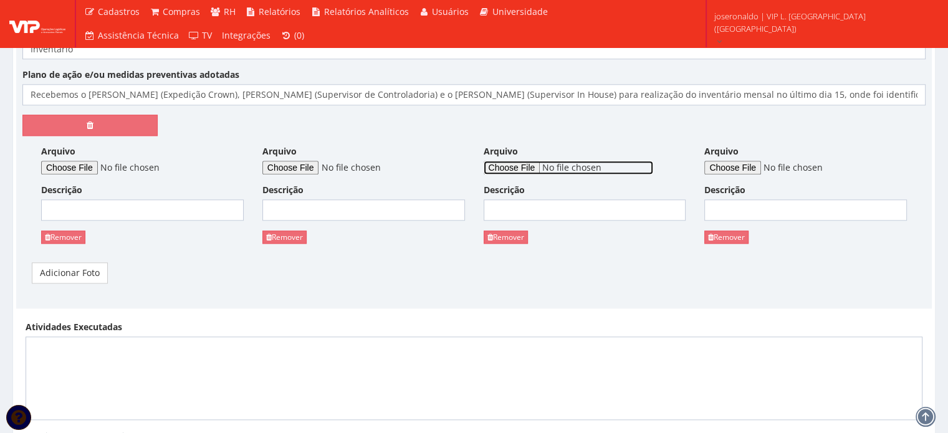
click at [512, 166] on input "Arquivo" at bounding box center [569, 168] width 170 height 14
type input "C:\fakepath\inventário (3).jpeg"
click at [77, 272] on link "Adicionar Foto" at bounding box center [70, 273] width 76 height 21
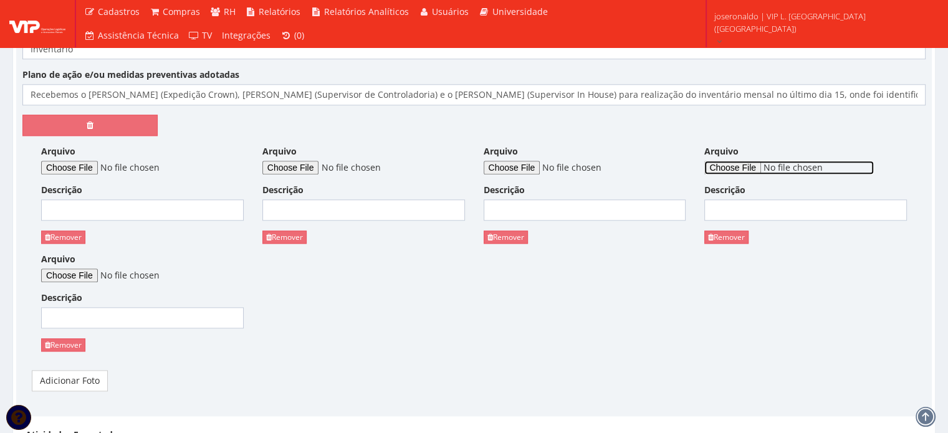
click at [743, 170] on input "Arquivo" at bounding box center [790, 168] width 170 height 14
type input "C:\fakepath\inventário (4).jpeg"
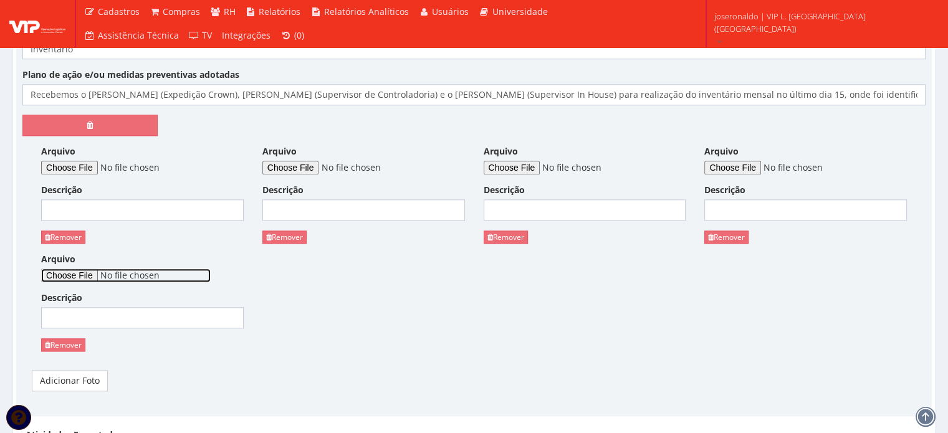
click at [74, 269] on input "Arquivo" at bounding box center [126, 276] width 170 height 14
type input "C:\fakepath\inventário (5).jpeg"
click at [92, 214] on input "Descrição" at bounding box center [142, 210] width 203 height 21
type input "Eu, Felipe, Sérgio e Rodrigo"
click at [294, 204] on input "Descrição" at bounding box center [364, 210] width 203 height 21
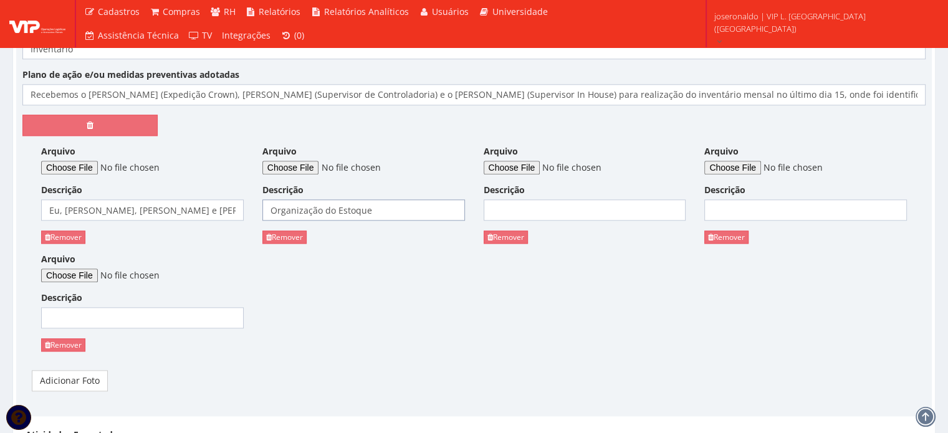
drag, startPoint x: 386, startPoint y: 207, endPoint x: 249, endPoint y: 213, distance: 137.3
click at [249, 213] on div "Arquivo Descrição Eu, Felipe, Sérgio e Rodrigo Remover Arquivo Descrição Organi…" at bounding box center [474, 253] width 904 height 216
type input "Organização do Estoque"
click at [556, 208] on input "Descrição" at bounding box center [585, 210] width 203 height 21
paste input "Organização do Estoque"
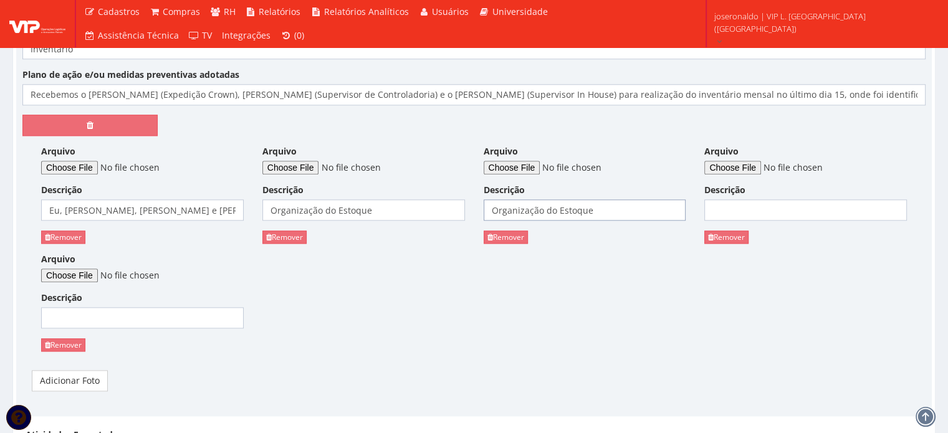
type input "Organização do Estoque"
click at [765, 206] on input "Descrição" at bounding box center [806, 210] width 203 height 21
paste input "Organização do Estoque"
type input "Organização do Estoque"
click at [95, 318] on input "Descrição" at bounding box center [142, 317] width 203 height 21
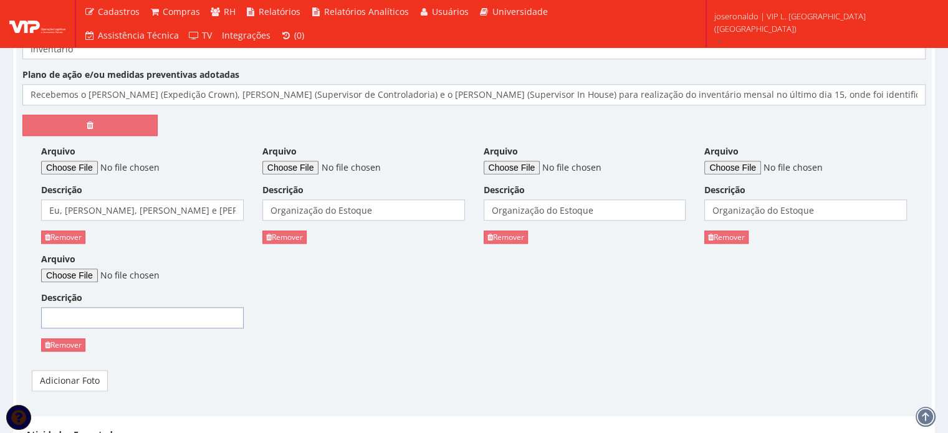
paste input "Organização do Estoque"
type input "Organização do Estoque"
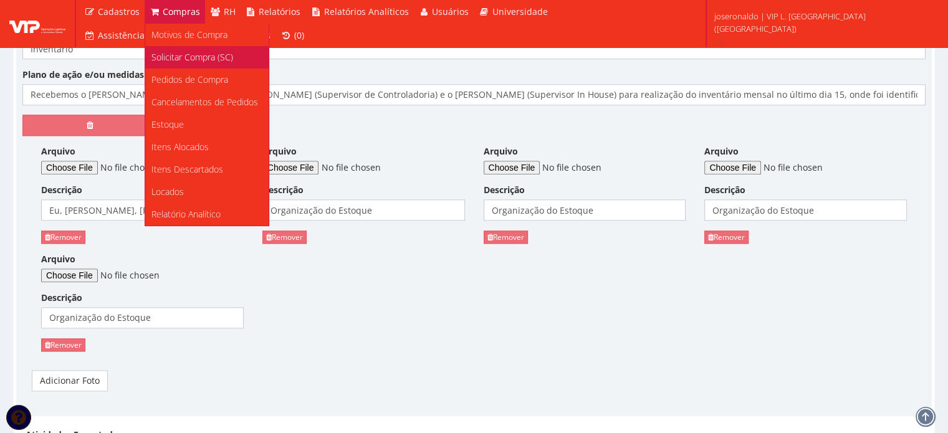
click at [195, 54] on span "Solicitar Compra (SC)" at bounding box center [193, 57] width 82 height 12
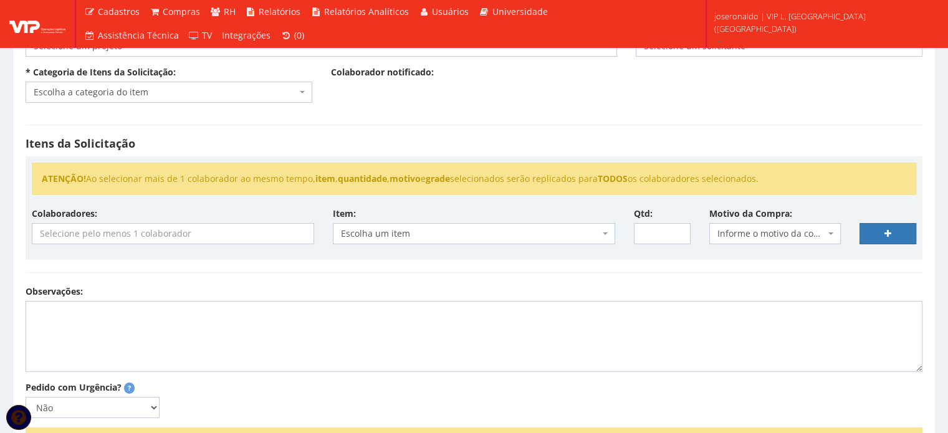
scroll to position [62, 0]
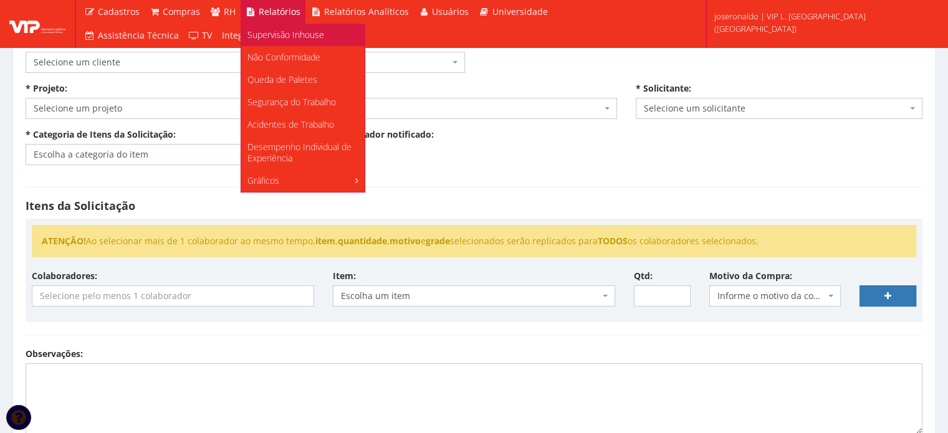
click at [288, 36] on span "Supervisão Inhouse" at bounding box center [286, 35] width 77 height 12
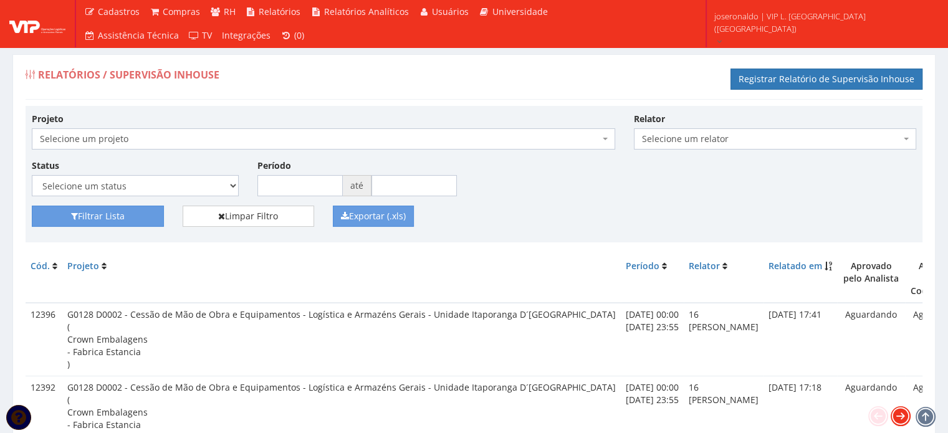
click at [906, 416] on icon at bounding box center [900, 416] width 17 height 17
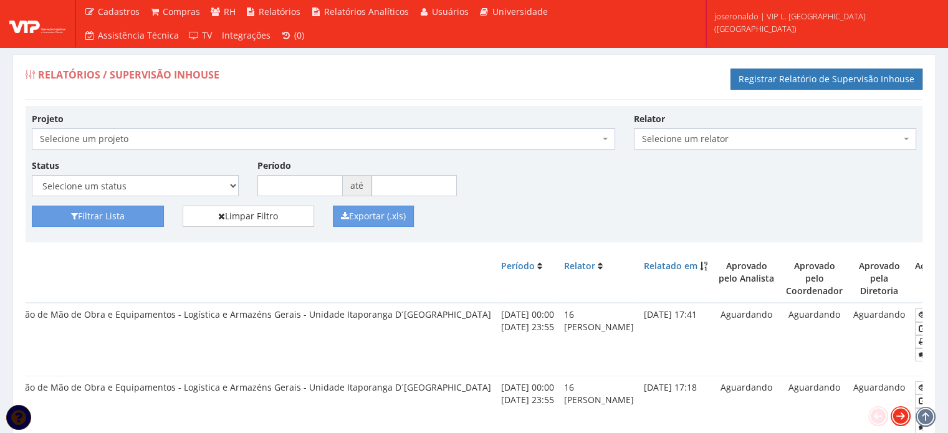
click at [906, 416] on icon at bounding box center [900, 416] width 17 height 17
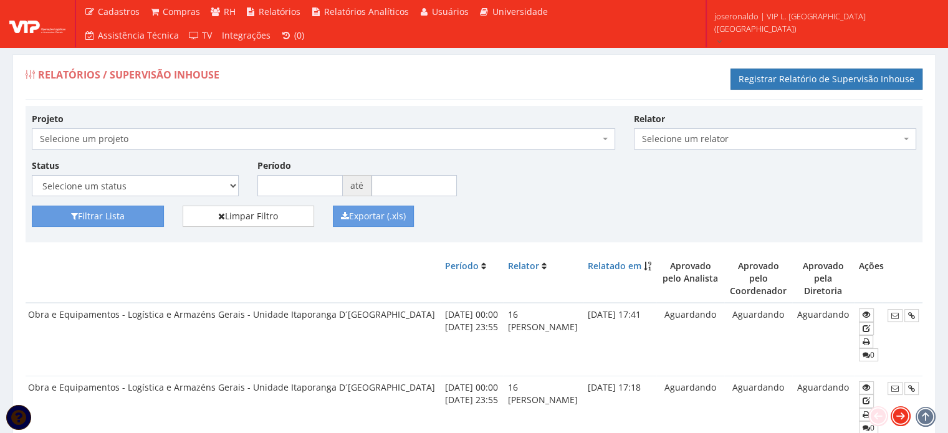
click at [906, 416] on icon at bounding box center [900, 416] width 17 height 17
